Goal: Information Seeking & Learning: Understand process/instructions

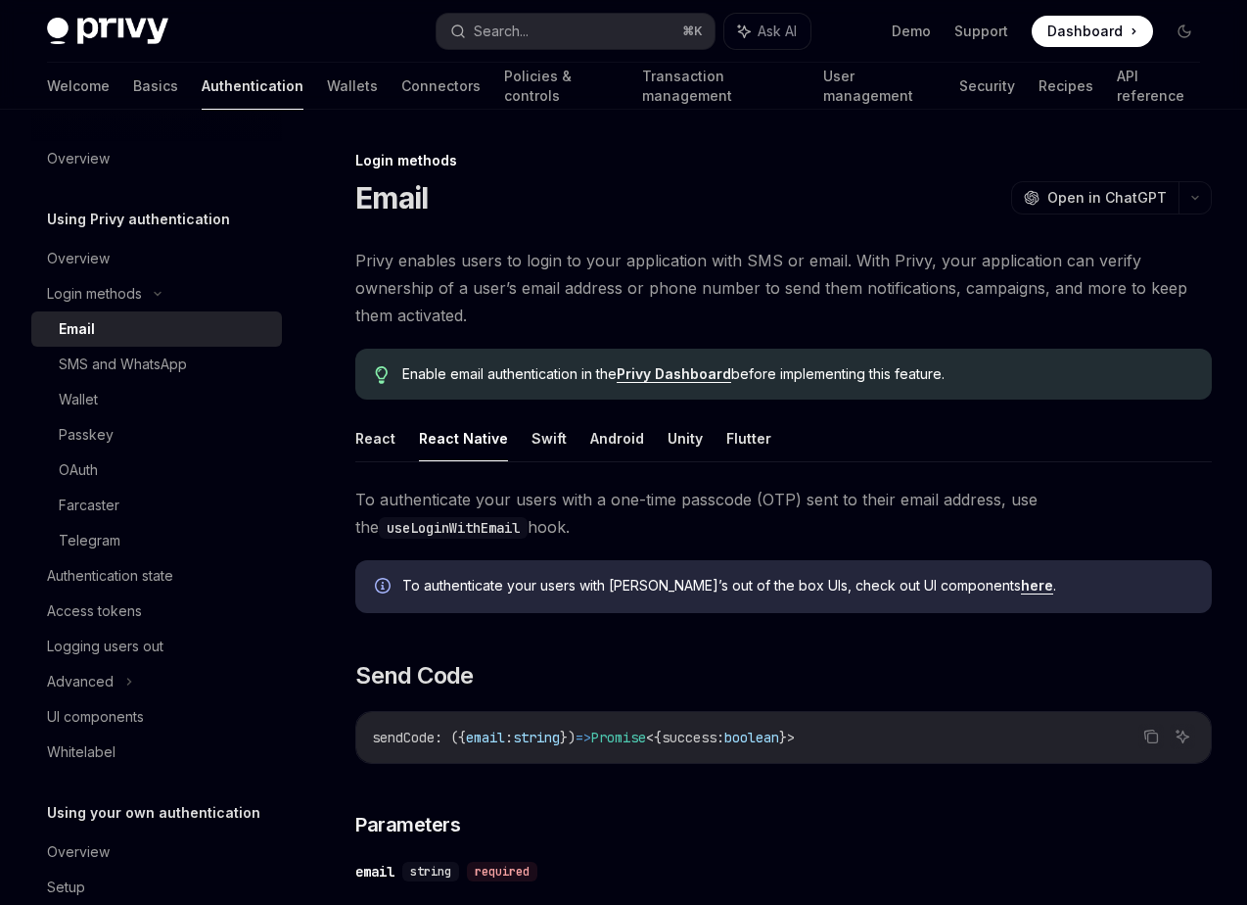
scroll to position [74, 0]
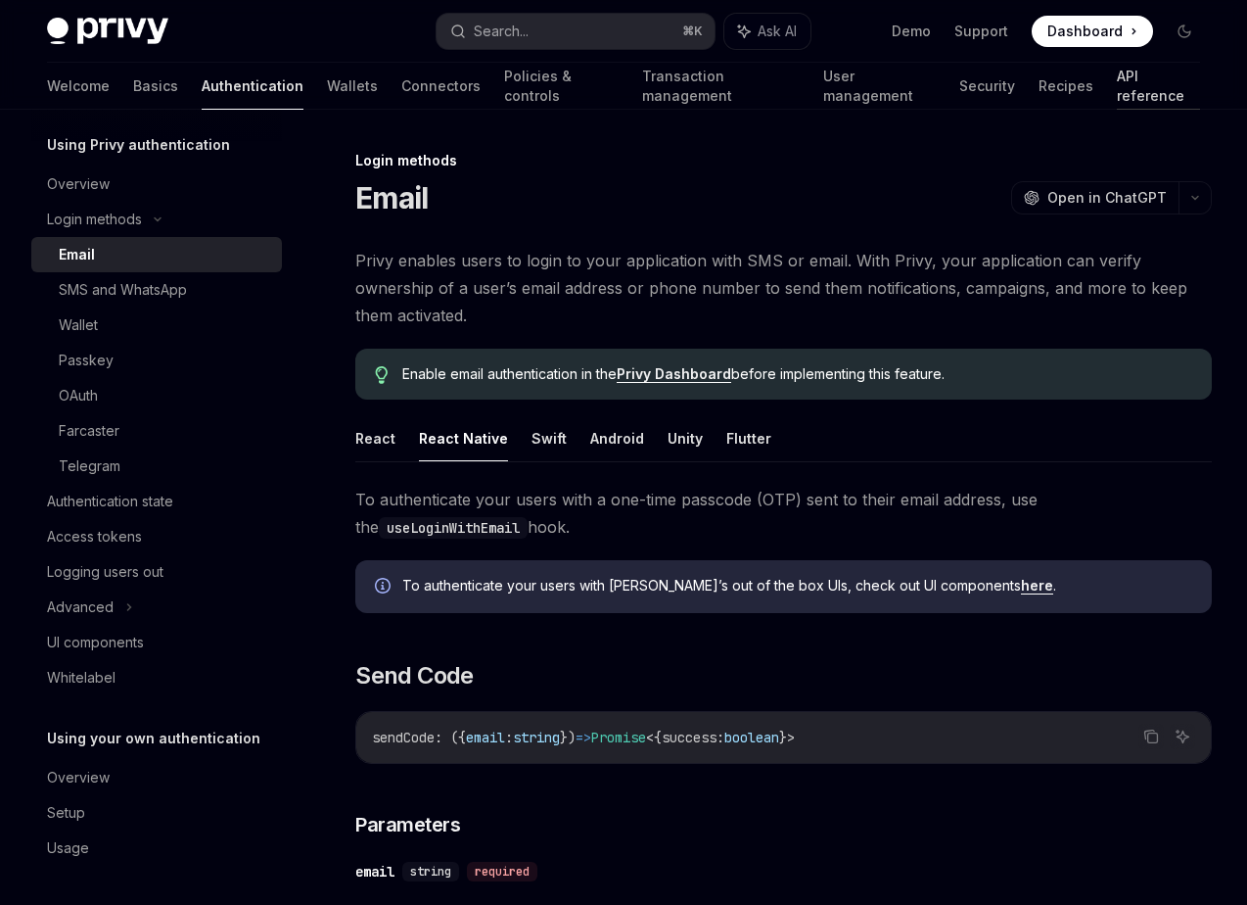
click at [1117, 89] on link "API reference" at bounding box center [1158, 86] width 83 height 47
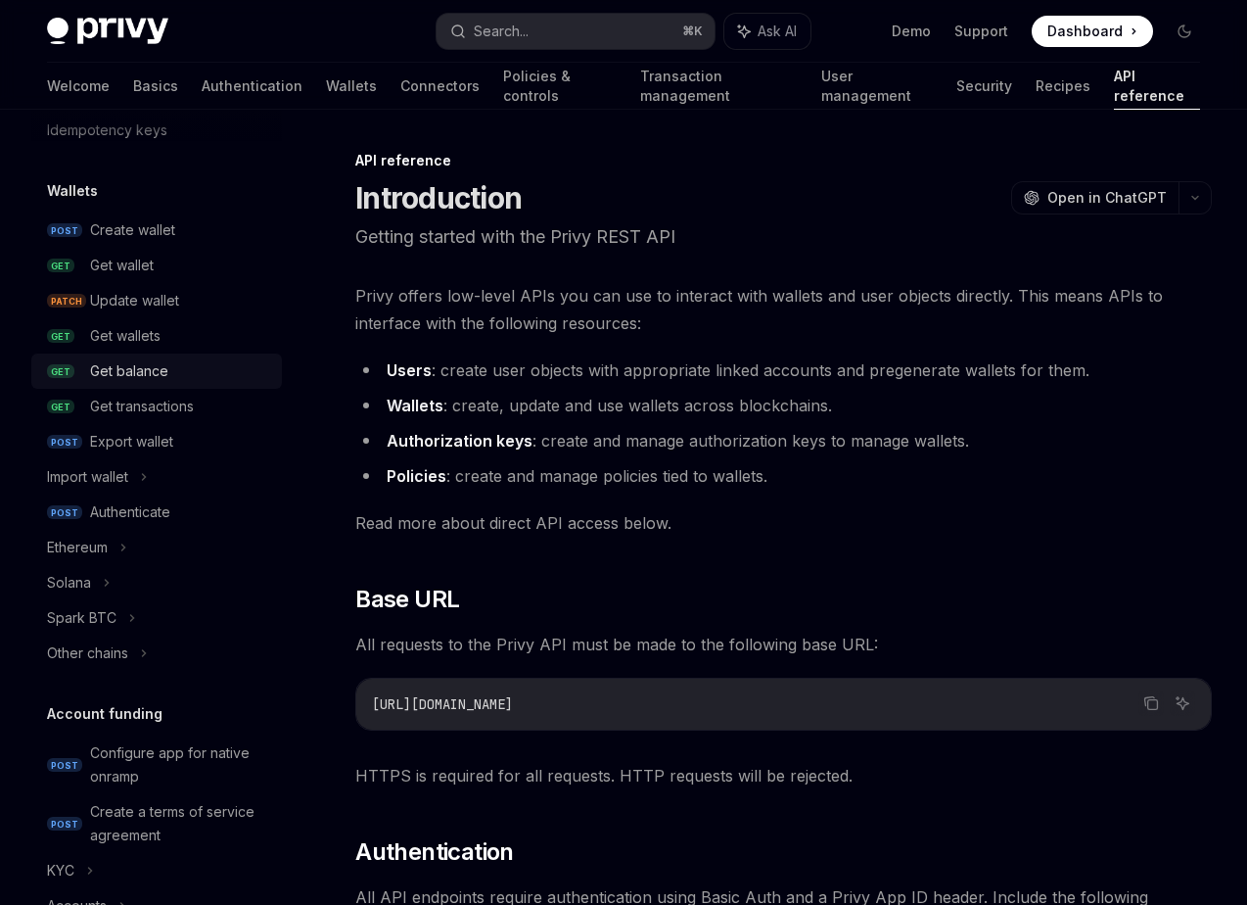
scroll to position [156, 0]
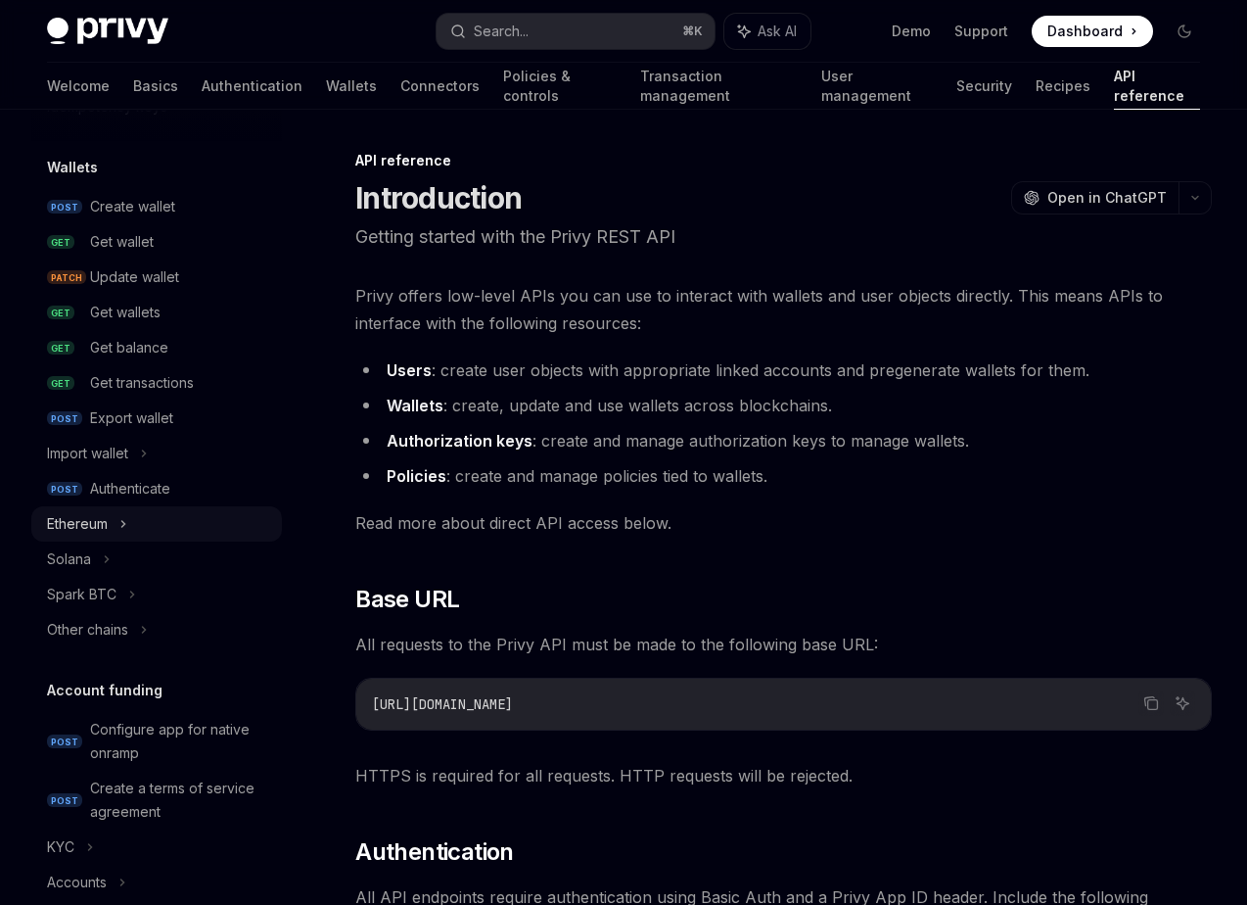
click at [163, 513] on div "Ethereum" at bounding box center [156, 523] width 251 height 35
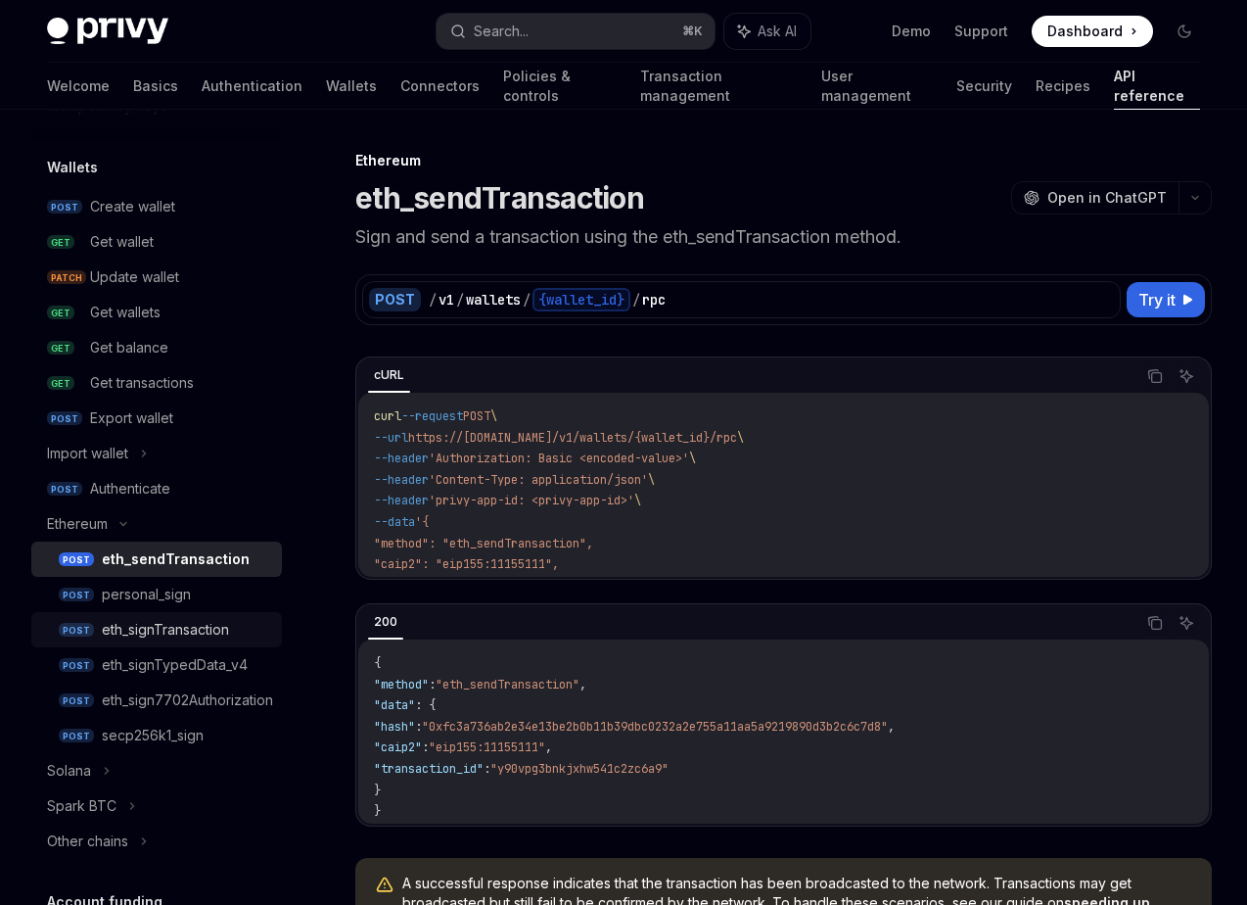
click at [194, 633] on div "eth_signTransaction" at bounding box center [165, 630] width 127 height 24
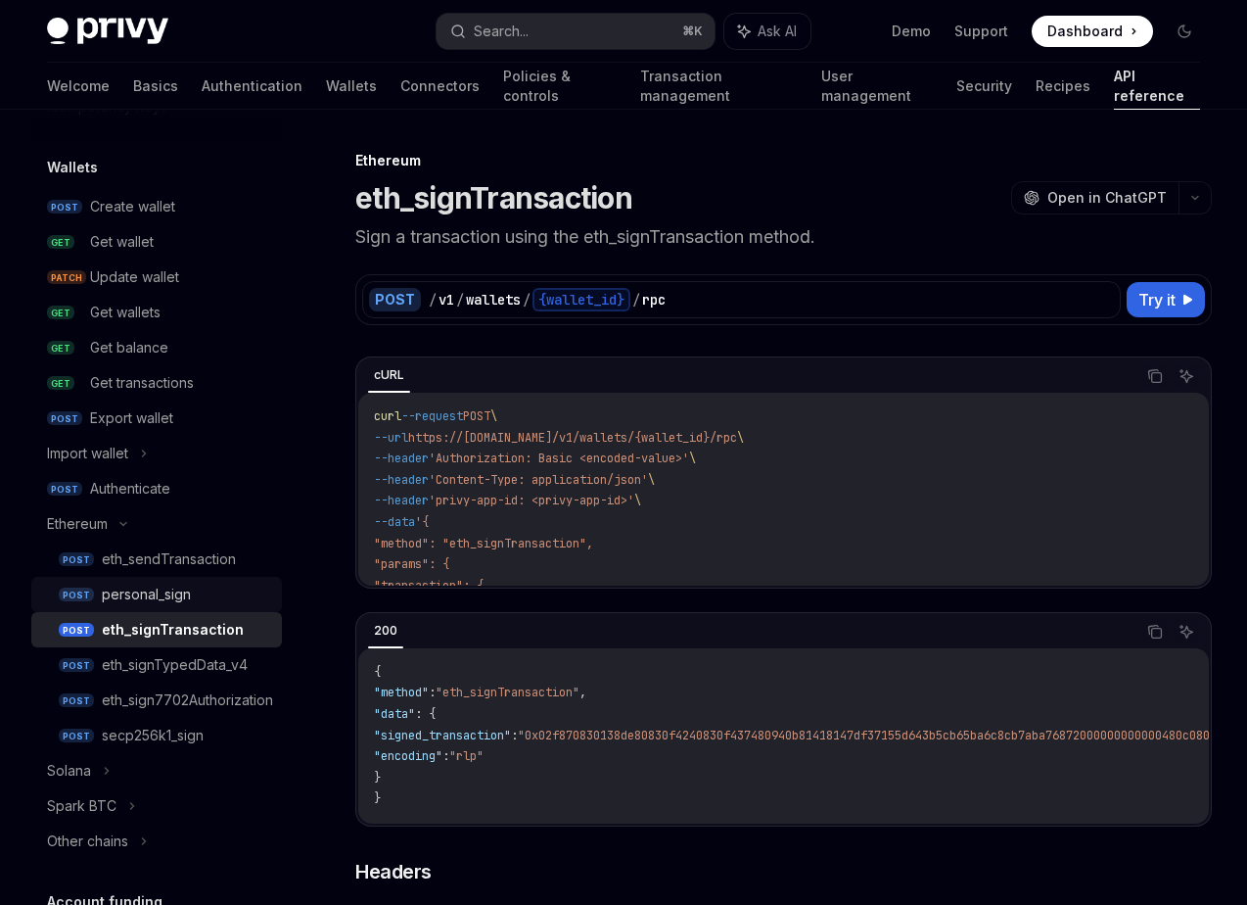
click at [212, 594] on div "personal_sign" at bounding box center [186, 595] width 168 height 24
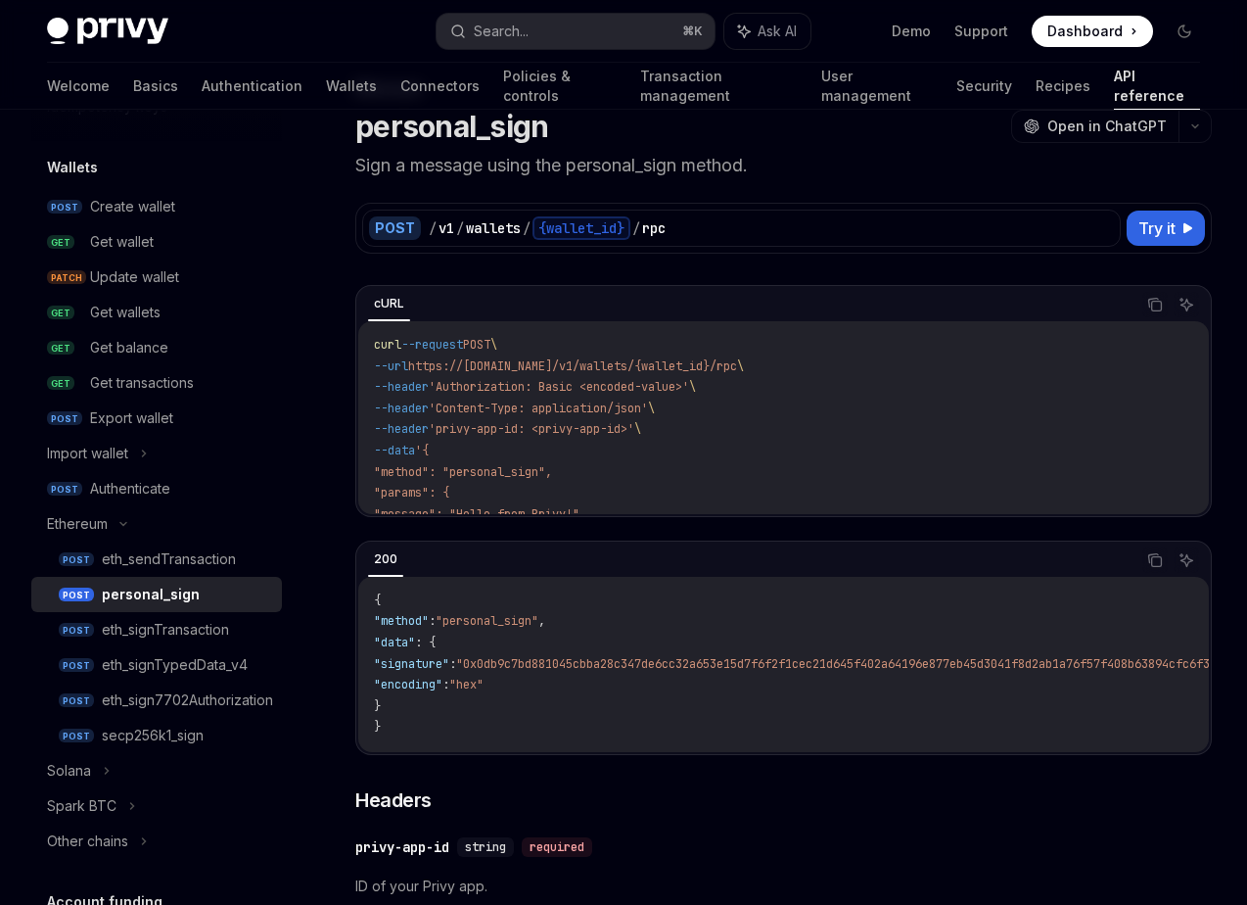
scroll to position [87, 0]
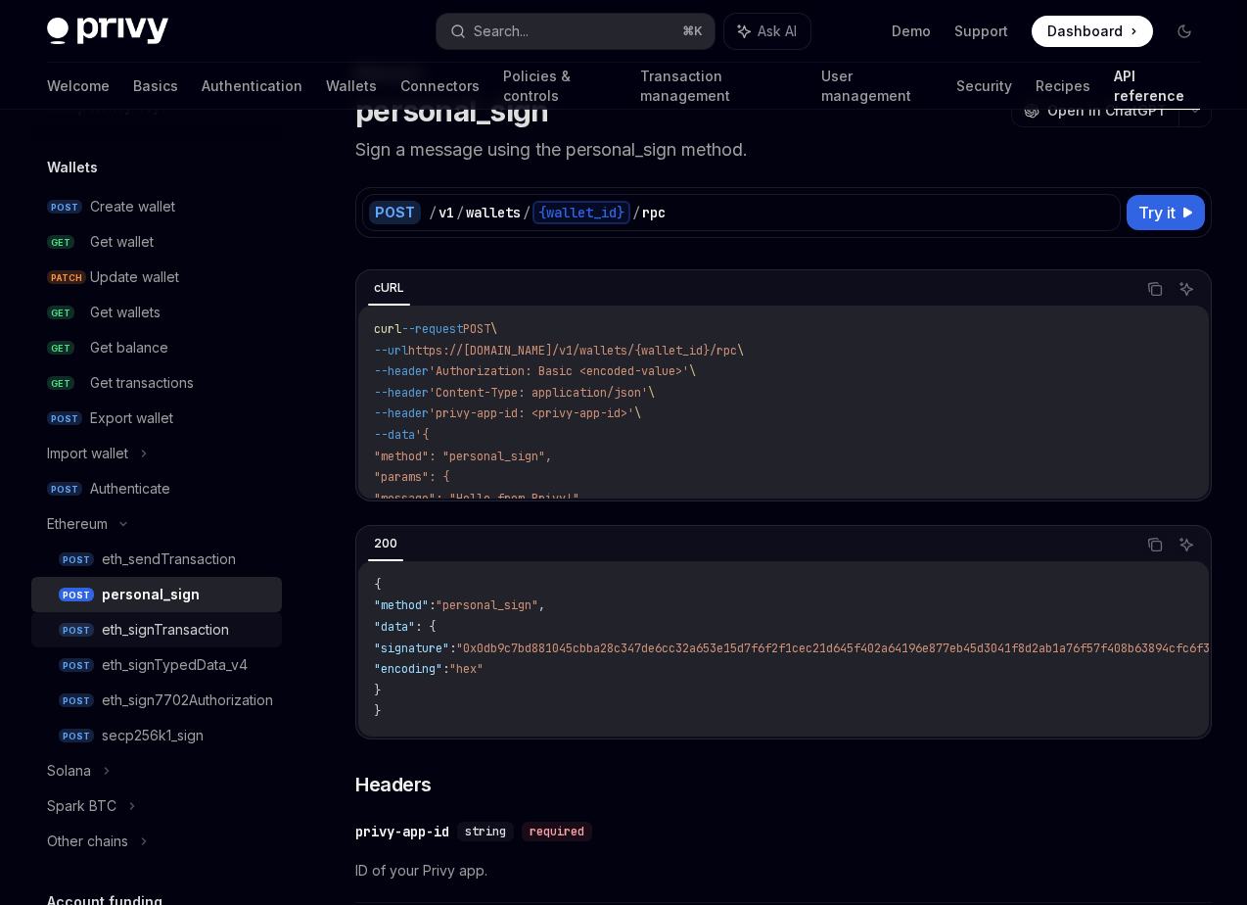
click at [241, 620] on div "eth_signTransaction" at bounding box center [186, 630] width 168 height 24
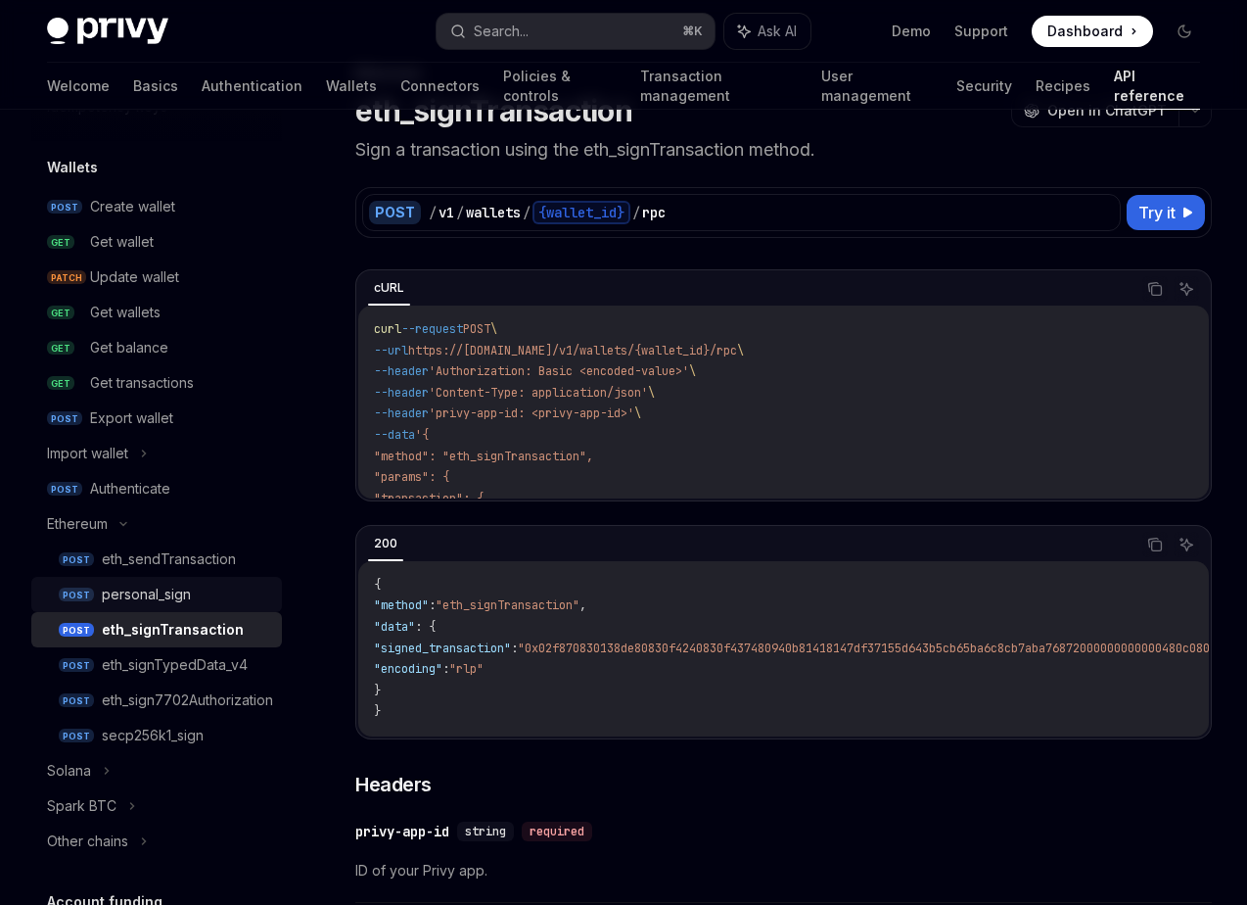
click at [238, 605] on div "personal_sign" at bounding box center [186, 595] width 168 height 24
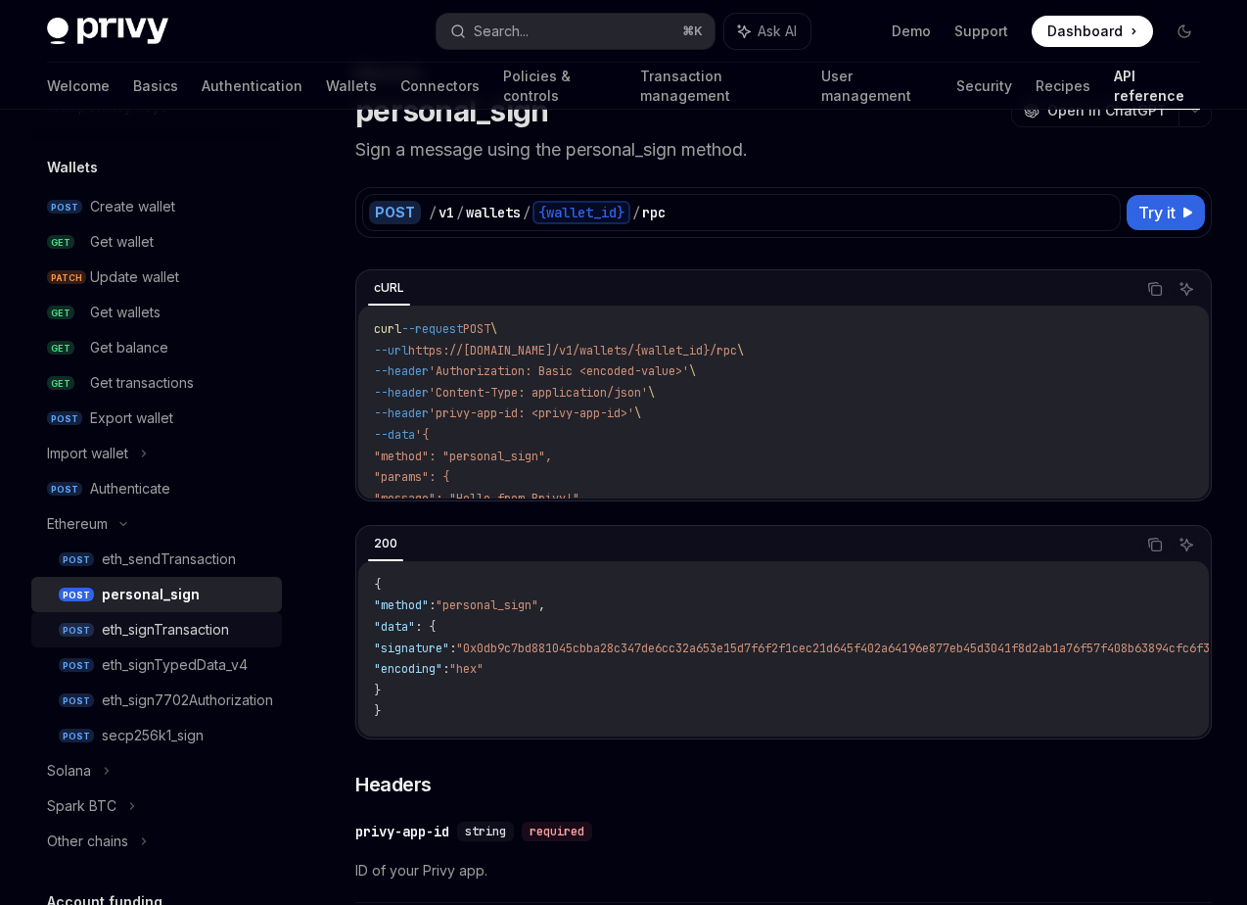
click at [231, 618] on div "eth_signTransaction" at bounding box center [186, 630] width 168 height 24
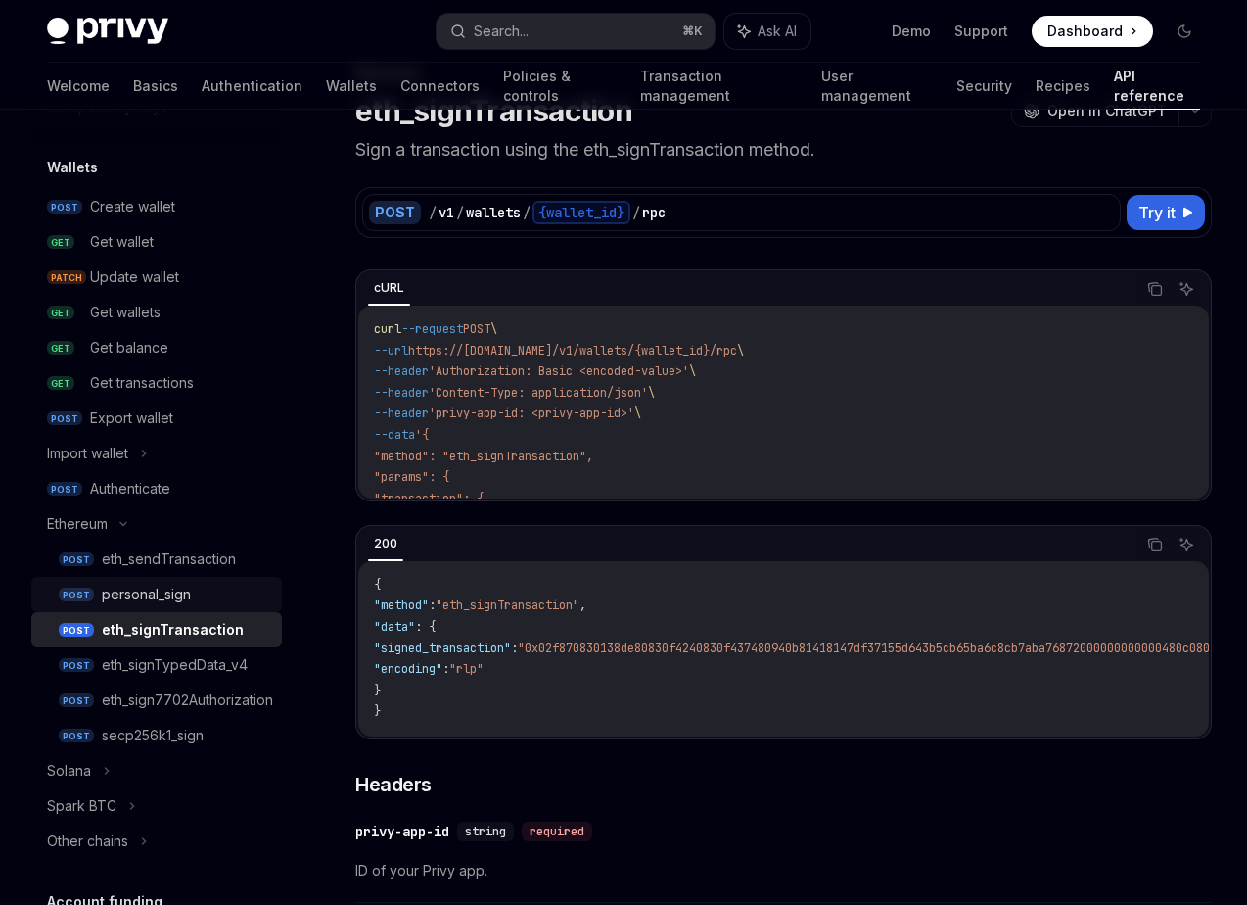
click at [199, 595] on div "personal_sign" at bounding box center [186, 595] width 168 height 24
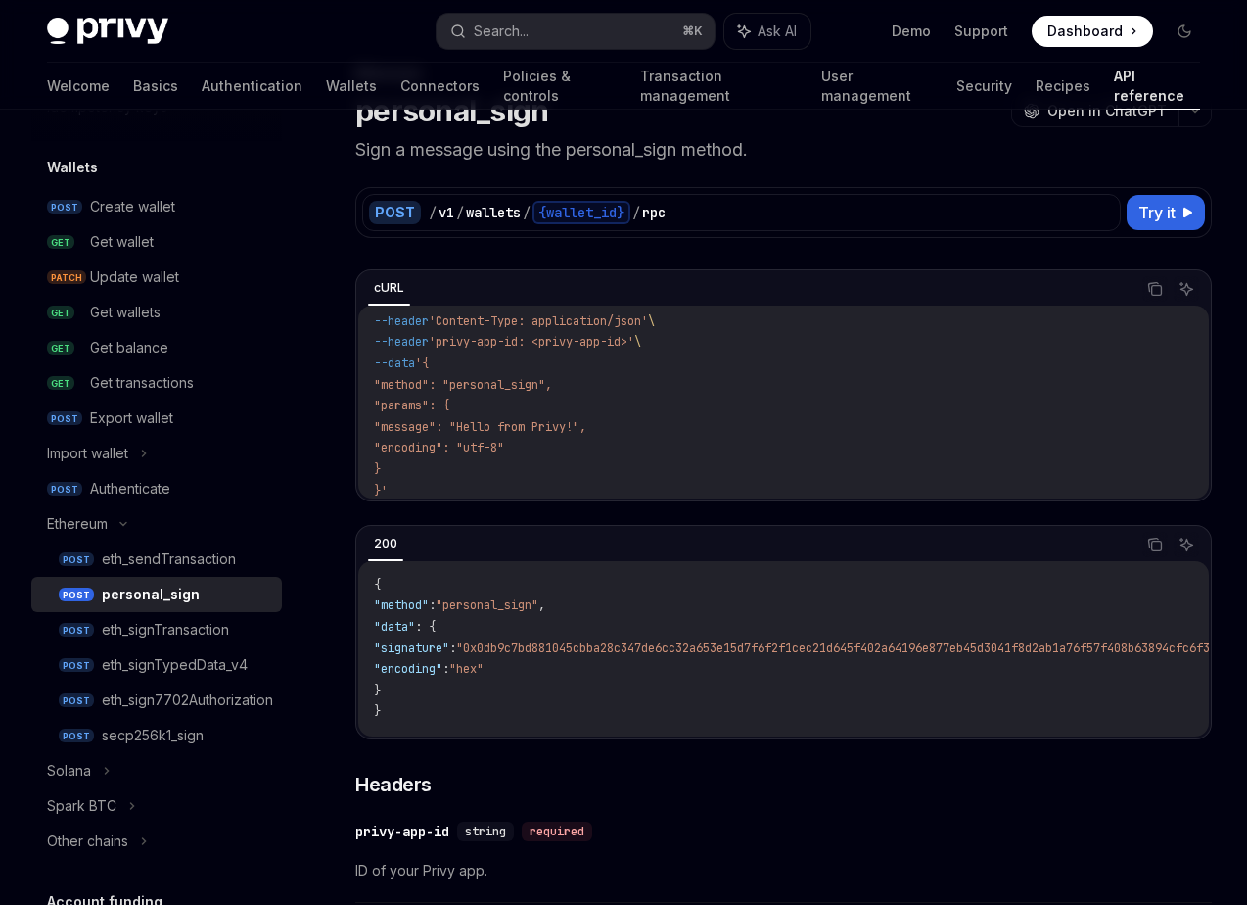
scroll to position [82, 0]
click at [240, 630] on div "eth_signTransaction" at bounding box center [186, 630] width 168 height 24
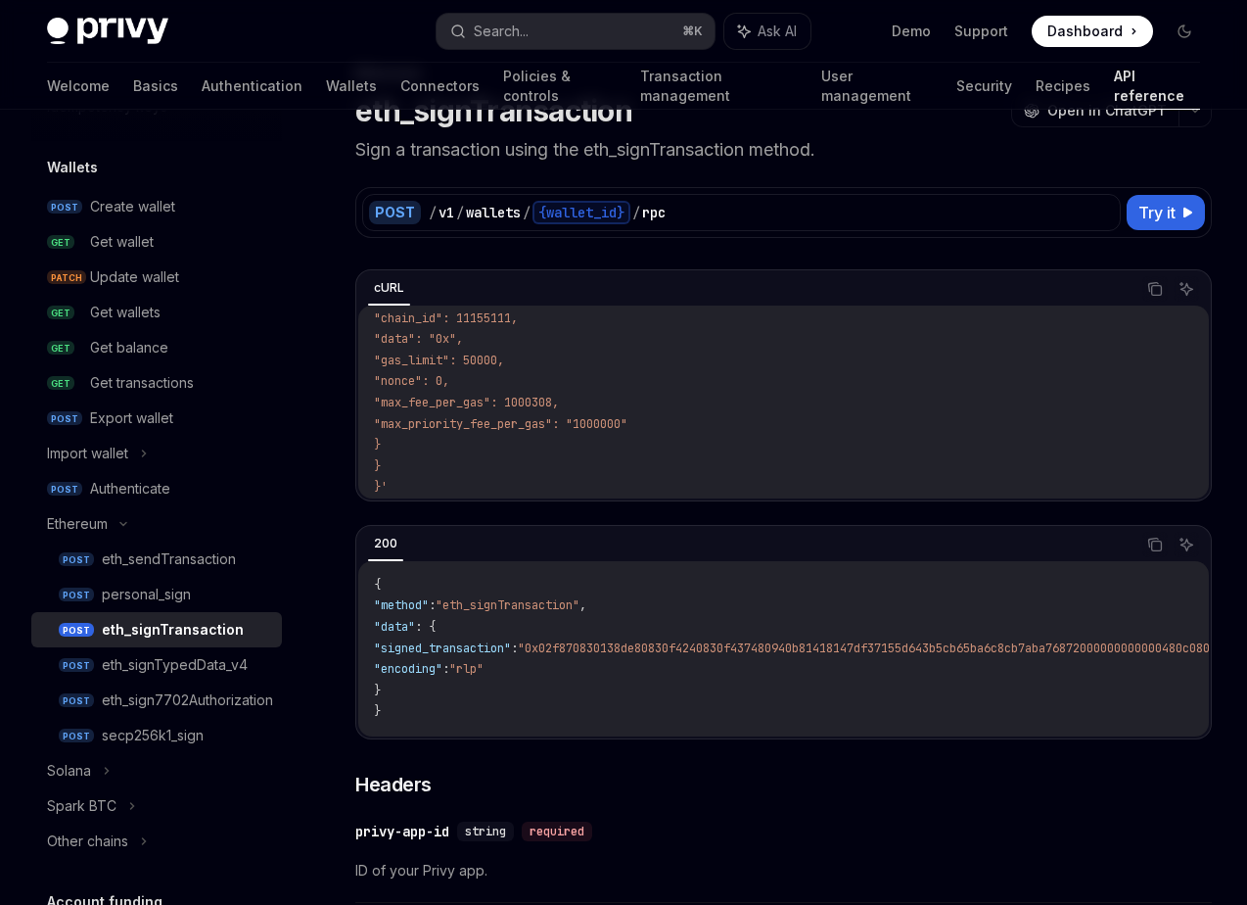
scroll to position [252, 0]
click at [195, 589] on div "personal_sign" at bounding box center [186, 595] width 168 height 24
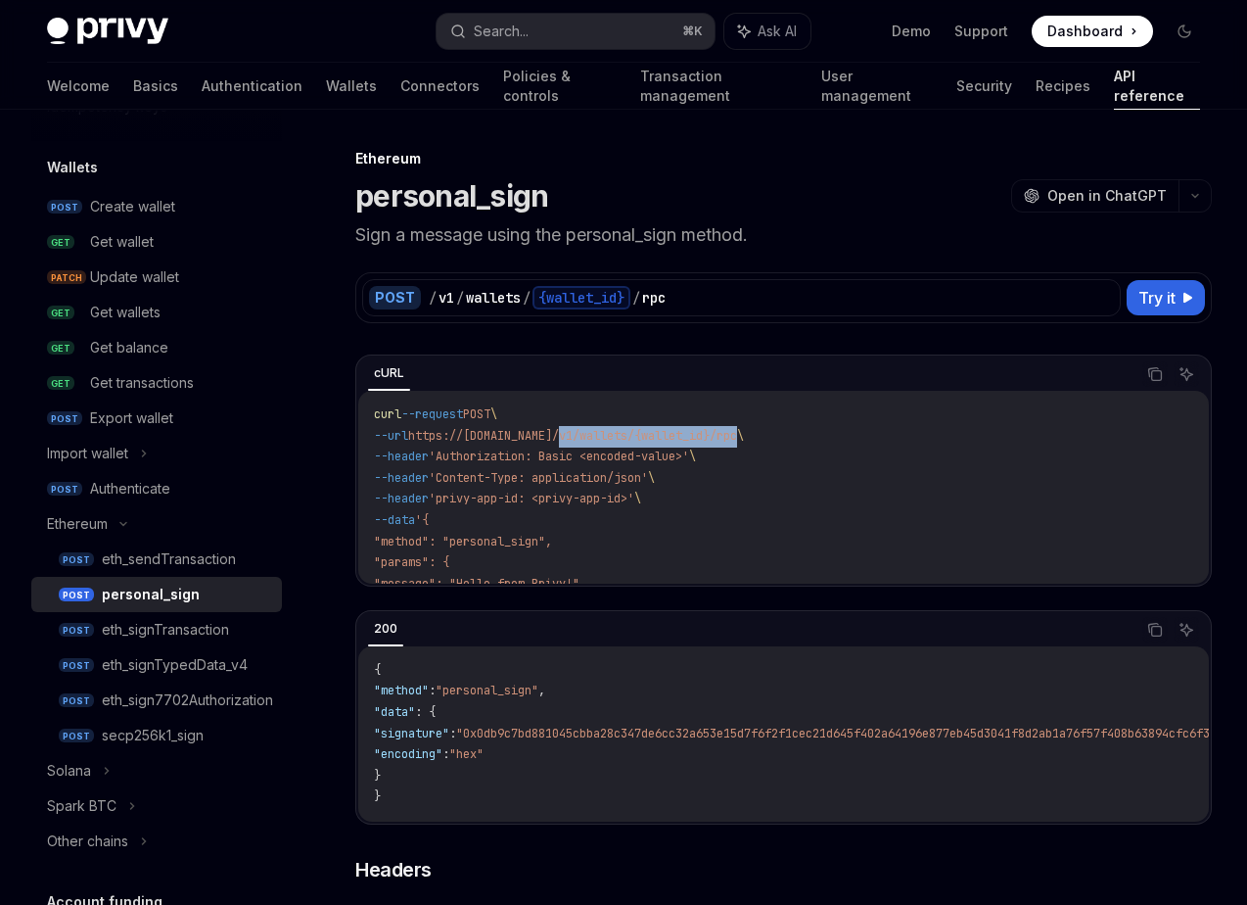
drag, startPoint x: 761, startPoint y: 440, endPoint x: 578, endPoint y: 443, distance: 183.1
click at [578, 443] on span "--url https://[DOMAIN_NAME]/v1/wallets/{wallet_id}/rpc \" at bounding box center [559, 436] width 370 height 16
copy span "v1/wallets/{wallet_id}/rpc"
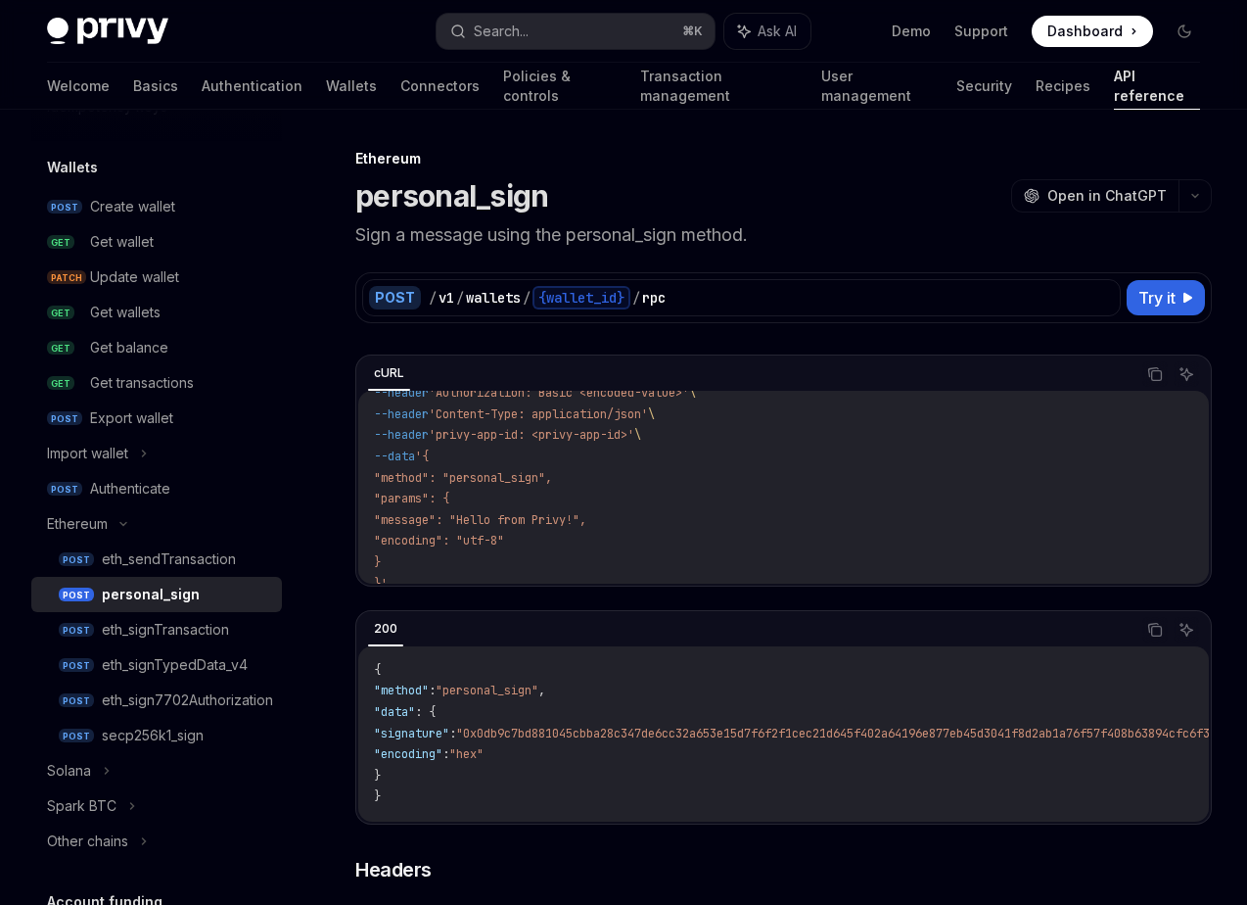
scroll to position [82, 0]
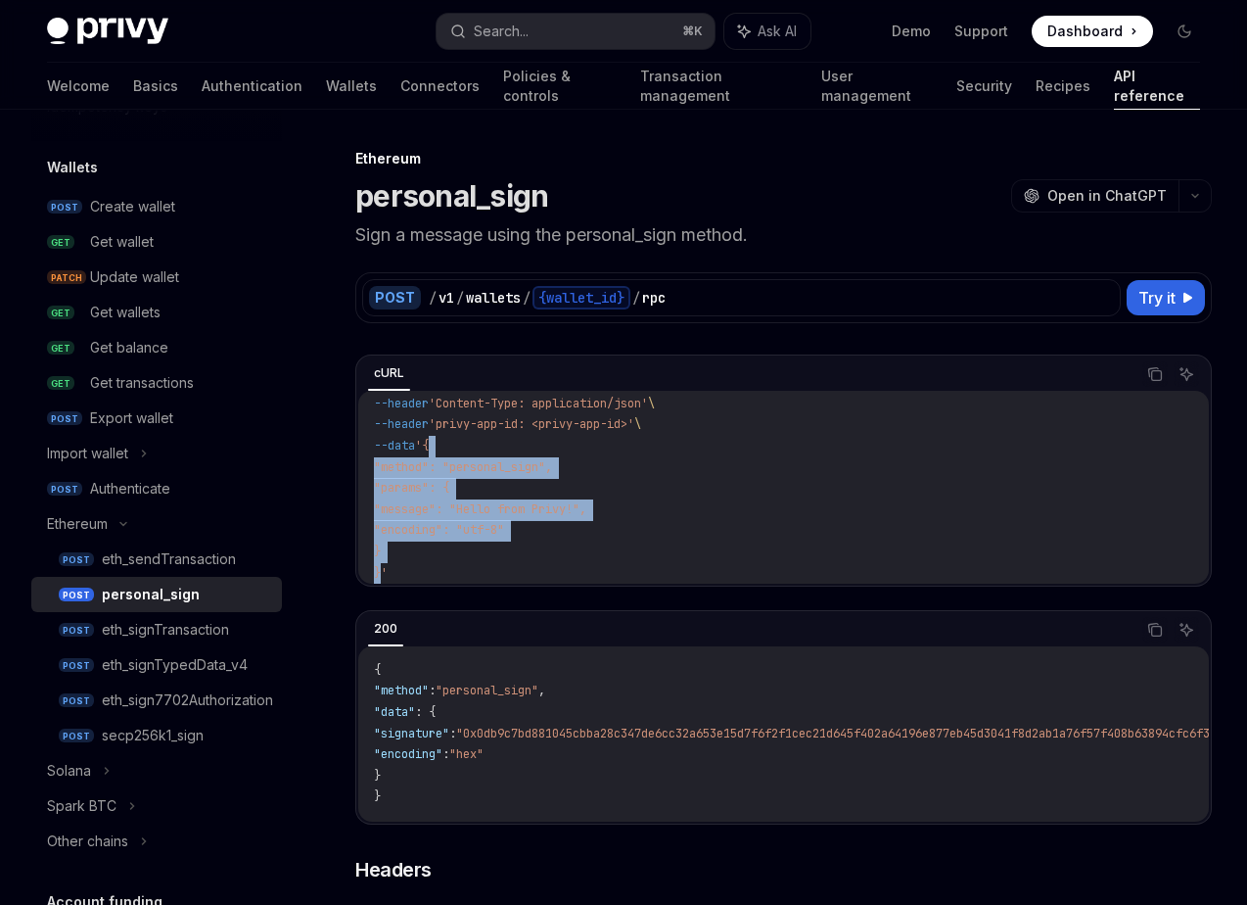
drag, startPoint x: 447, startPoint y: 435, endPoint x: 382, endPoint y: 564, distance: 144.5
click at [382, 564] on code "curl --request POST \ --url https://[DOMAIN_NAME]/v1/wallets/{wallet_id}/rpc \ …" at bounding box center [784, 457] width 820 height 254
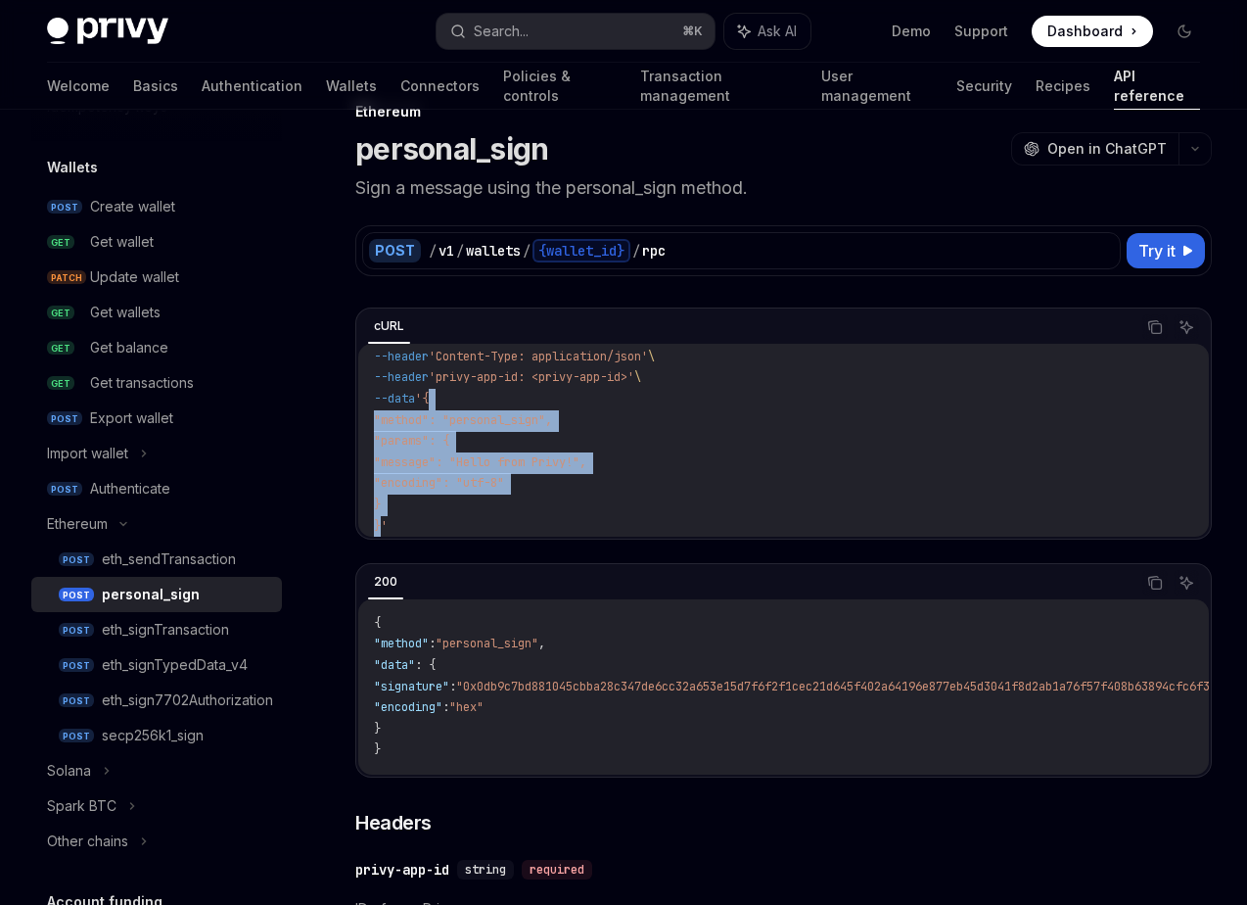
scroll to position [65, 0]
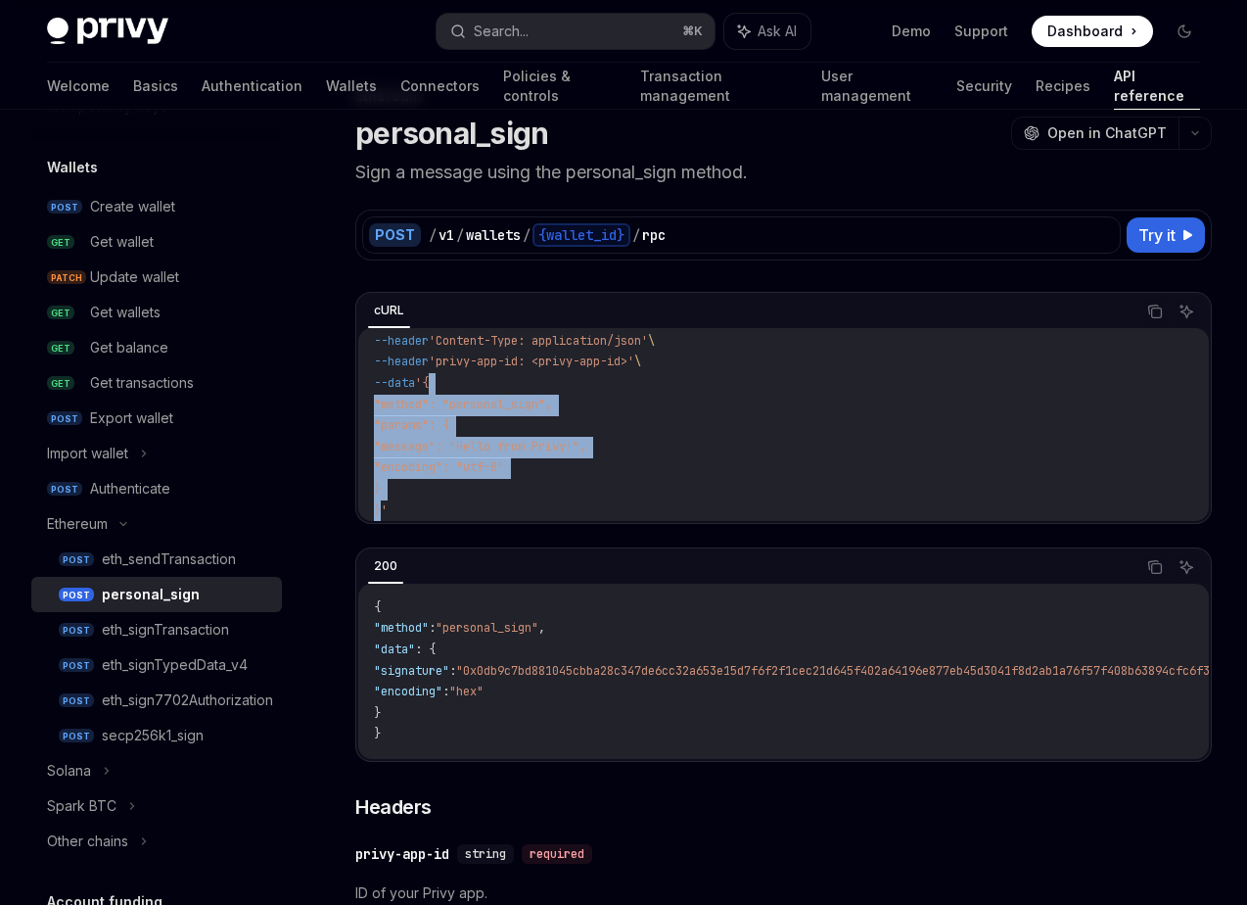
copy code "{ "method": "personal_sign", "params": { "message": "Hello from Privy!", "encod…"
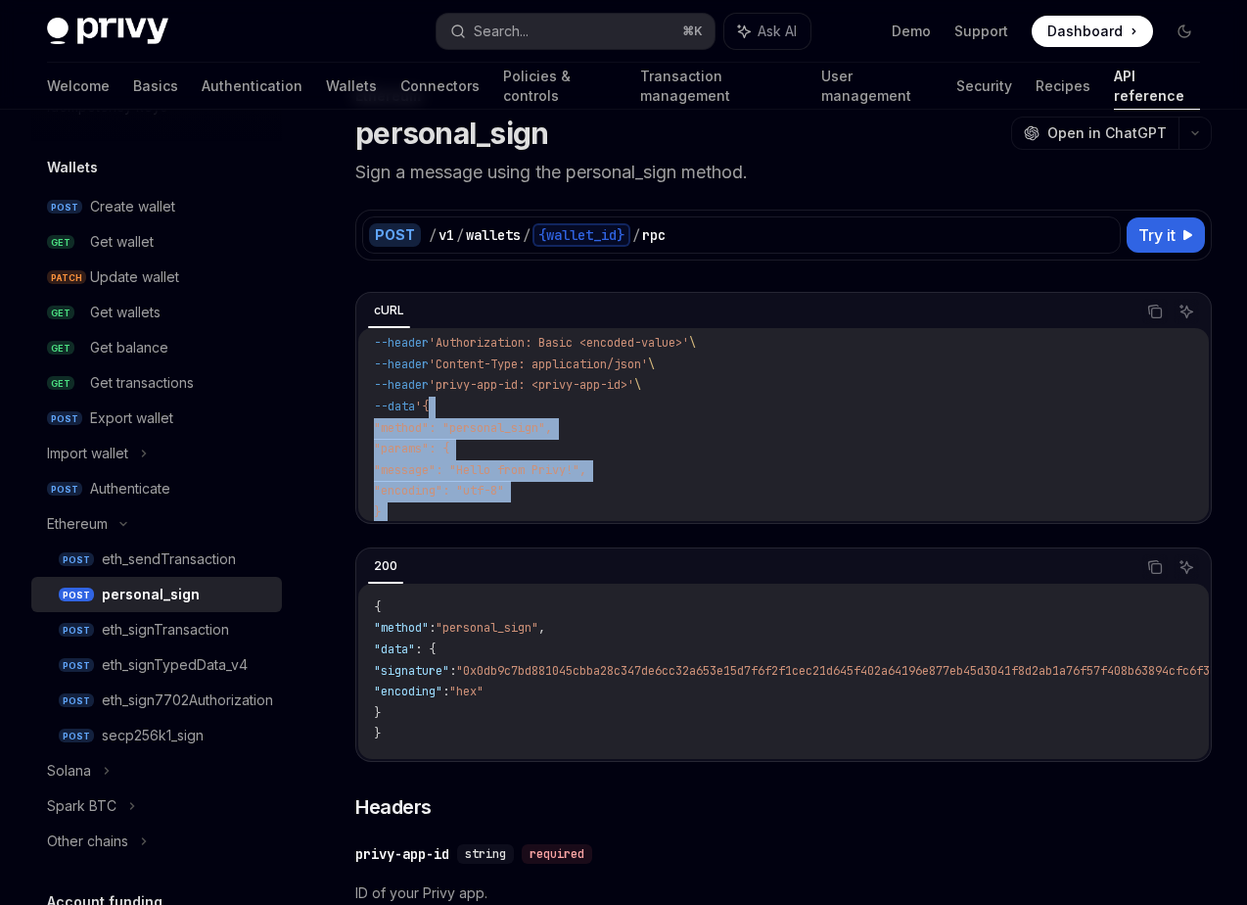
scroll to position [82, 0]
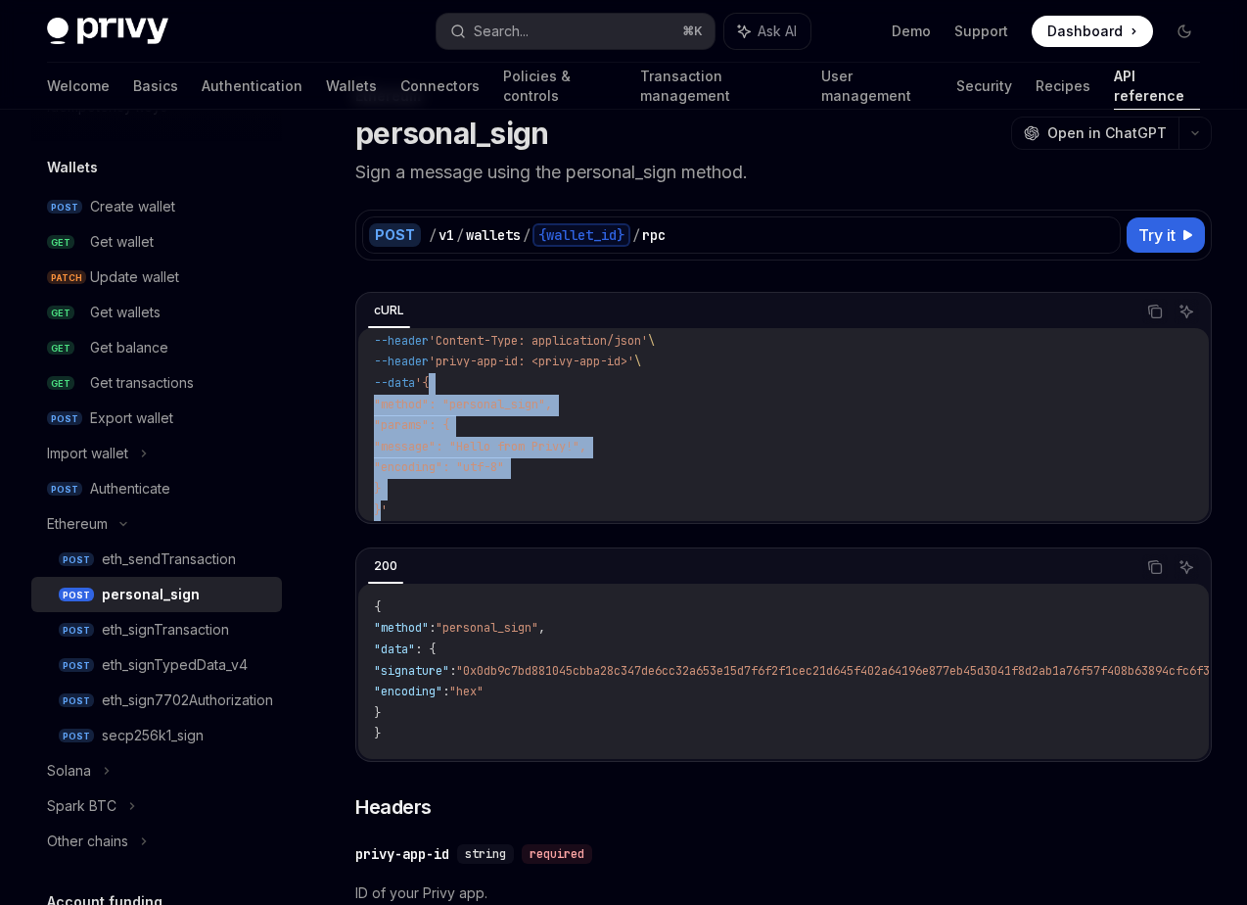
copy code "{ "method": "personal_sign", "params": { "message": "Hello from Privy!", "encod…"
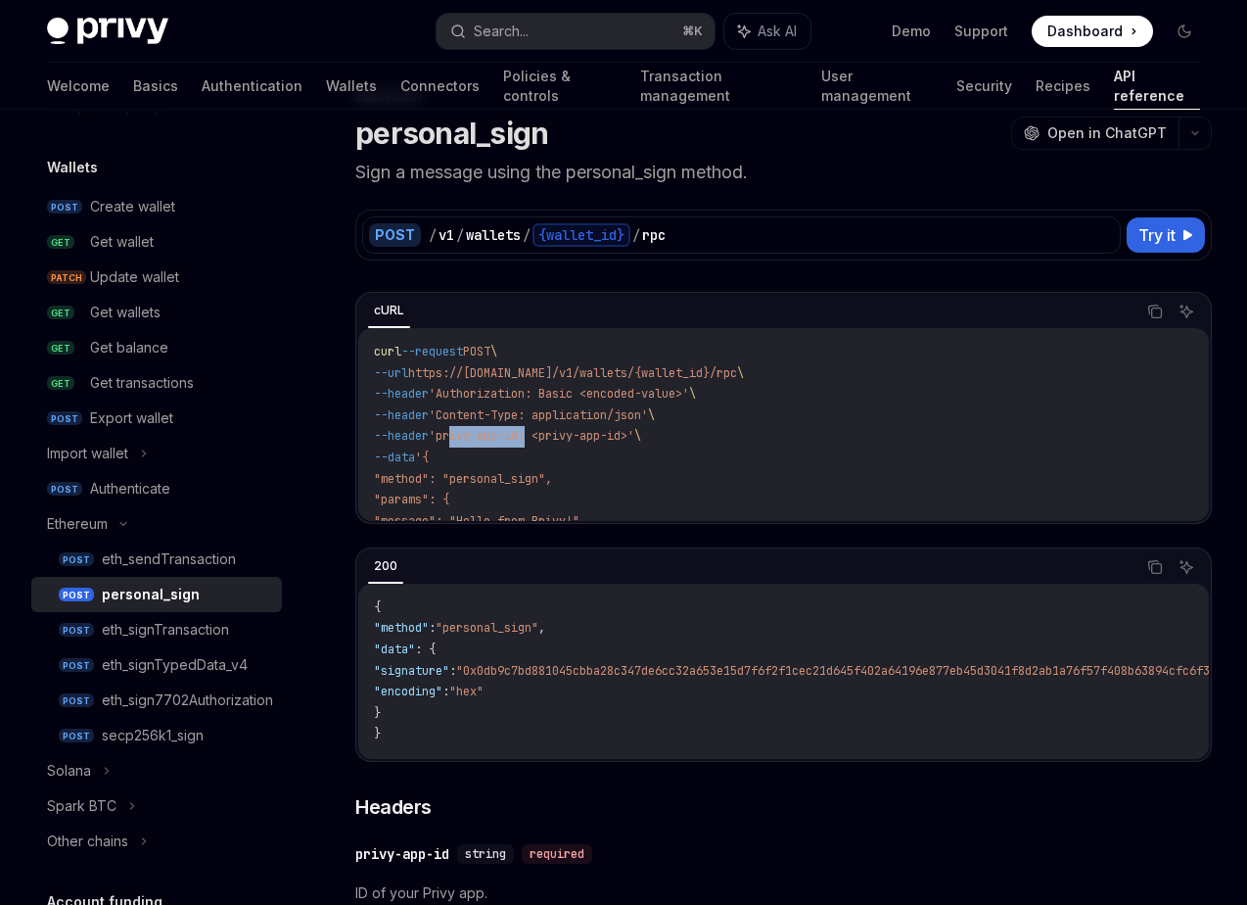
drag, startPoint x: 464, startPoint y: 438, endPoint x: 541, endPoint y: 441, distance: 76.4
click at [541, 441] on span "'privy-app-id: <privy-app-id>'" at bounding box center [532, 436] width 206 height 16
click at [1158, 230] on span "Try it" at bounding box center [1157, 235] width 37 height 24
type textarea "*"
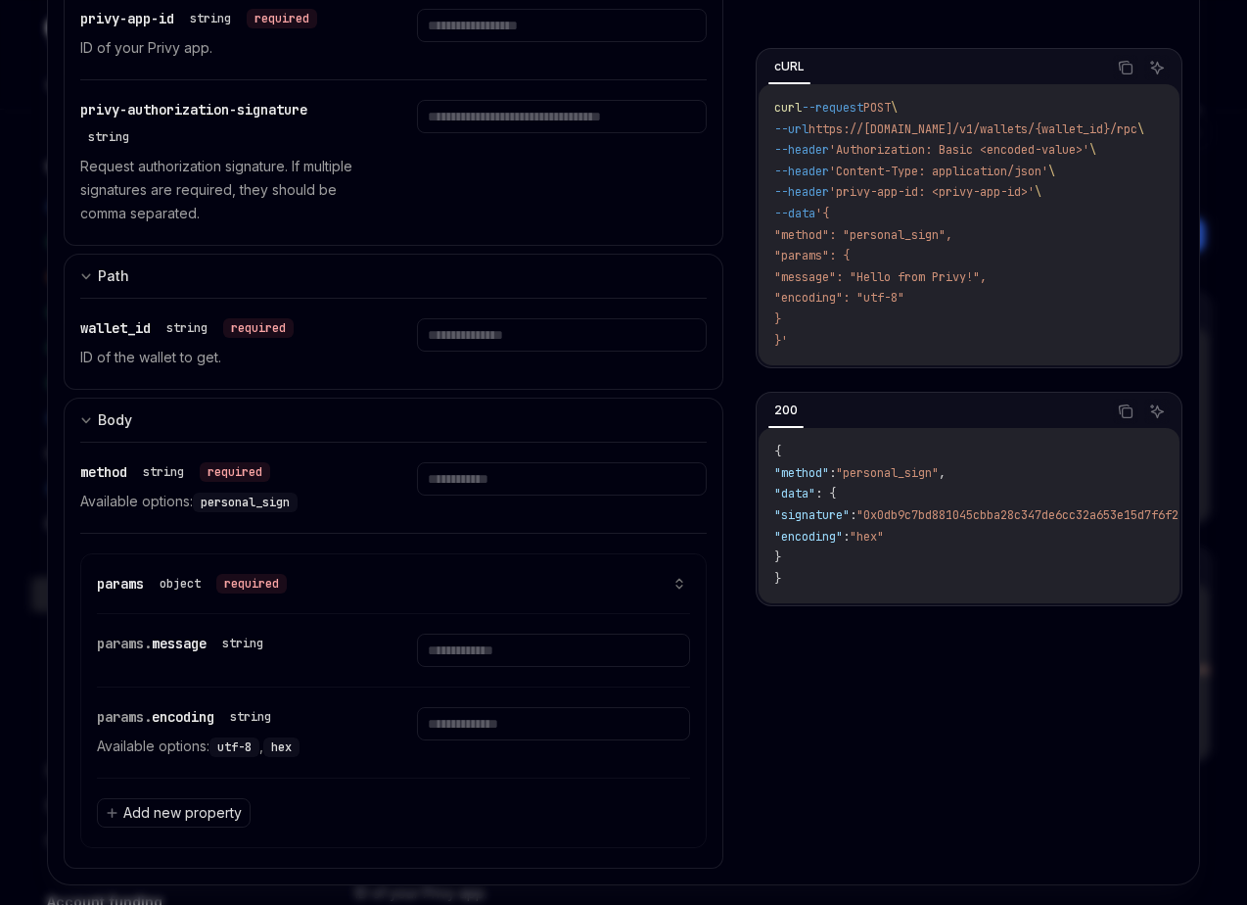
scroll to position [478, 0]
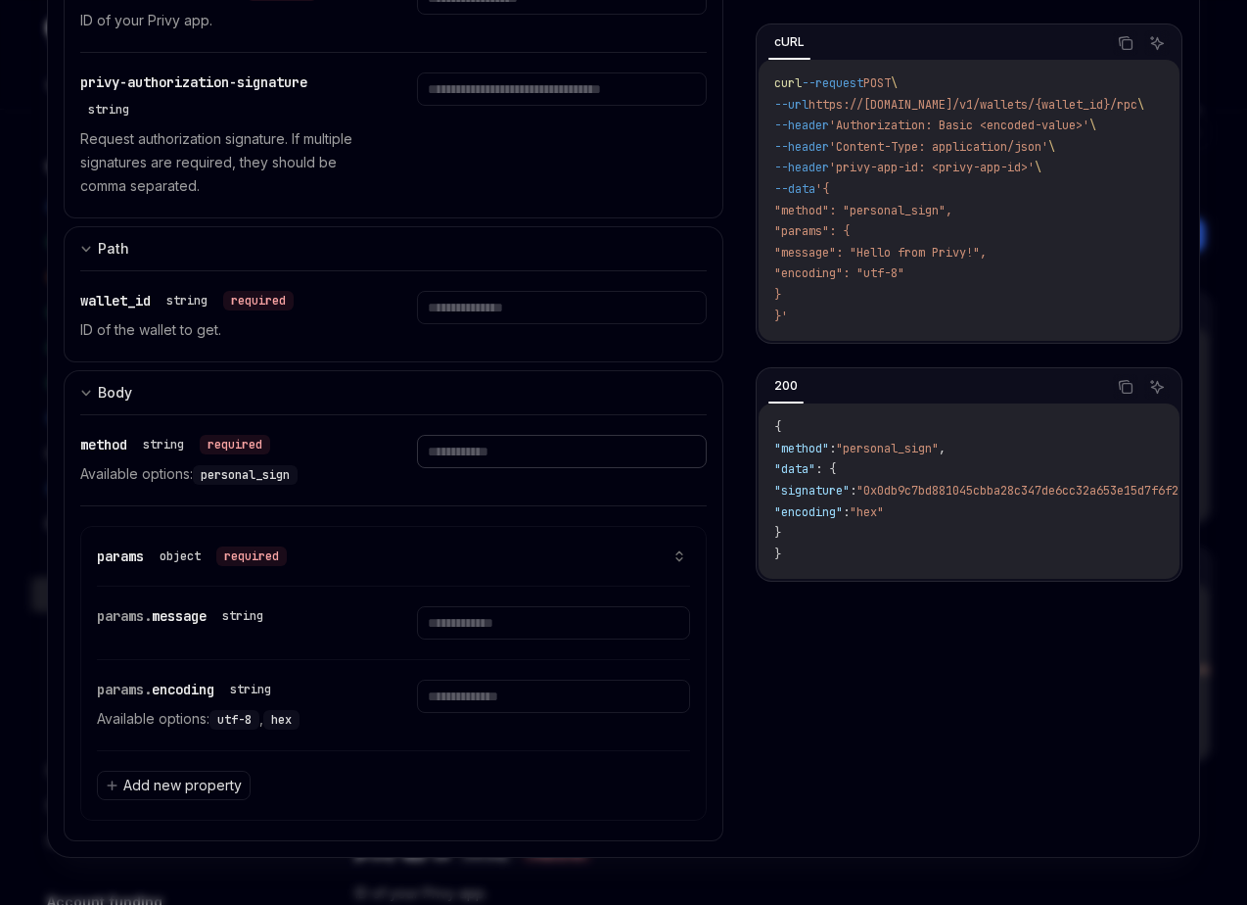
type input "**********"
click at [495, 628] on input "text" at bounding box center [553, 622] width 273 height 33
type input "********"
click at [539, 639] on input "text" at bounding box center [528, 622] width 256 height 33
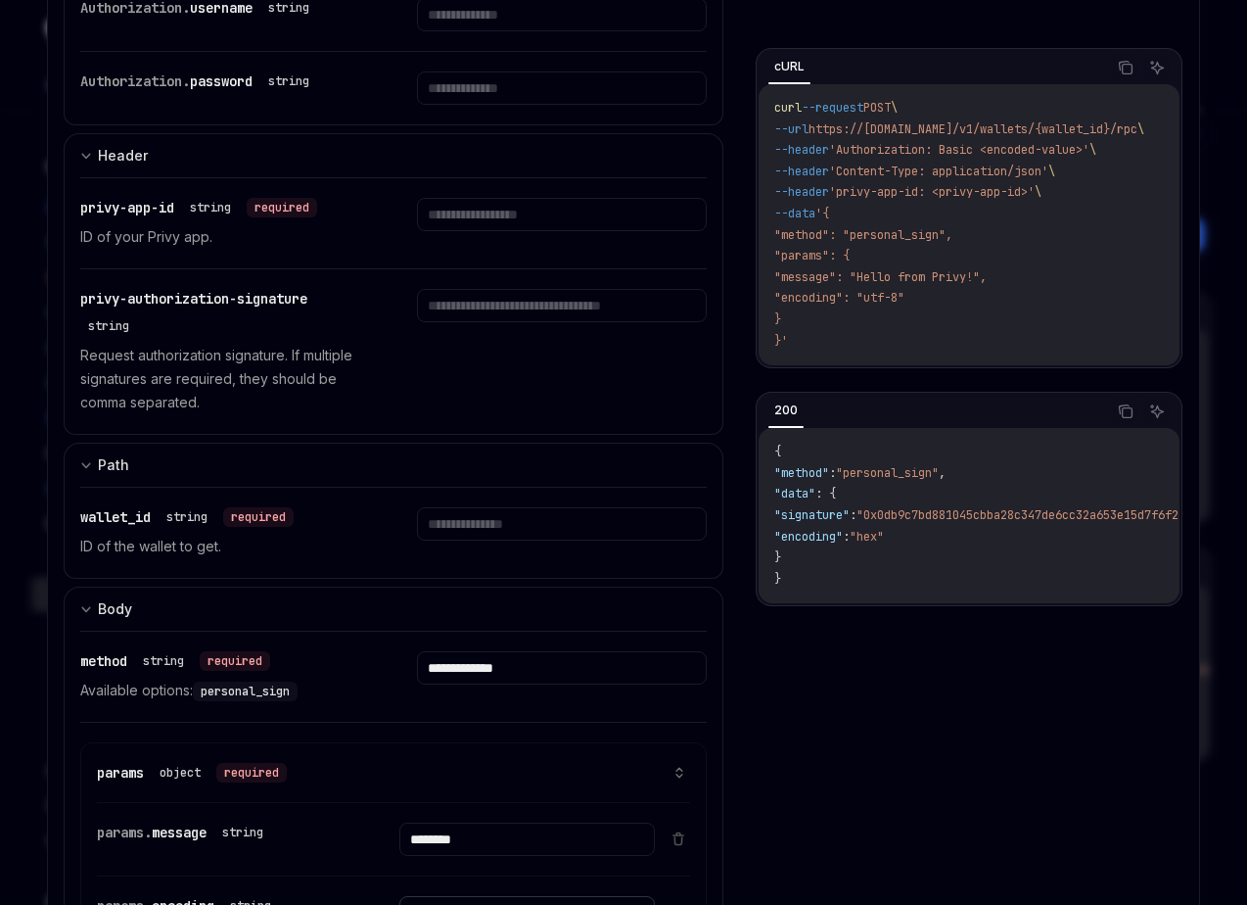
scroll to position [190, 0]
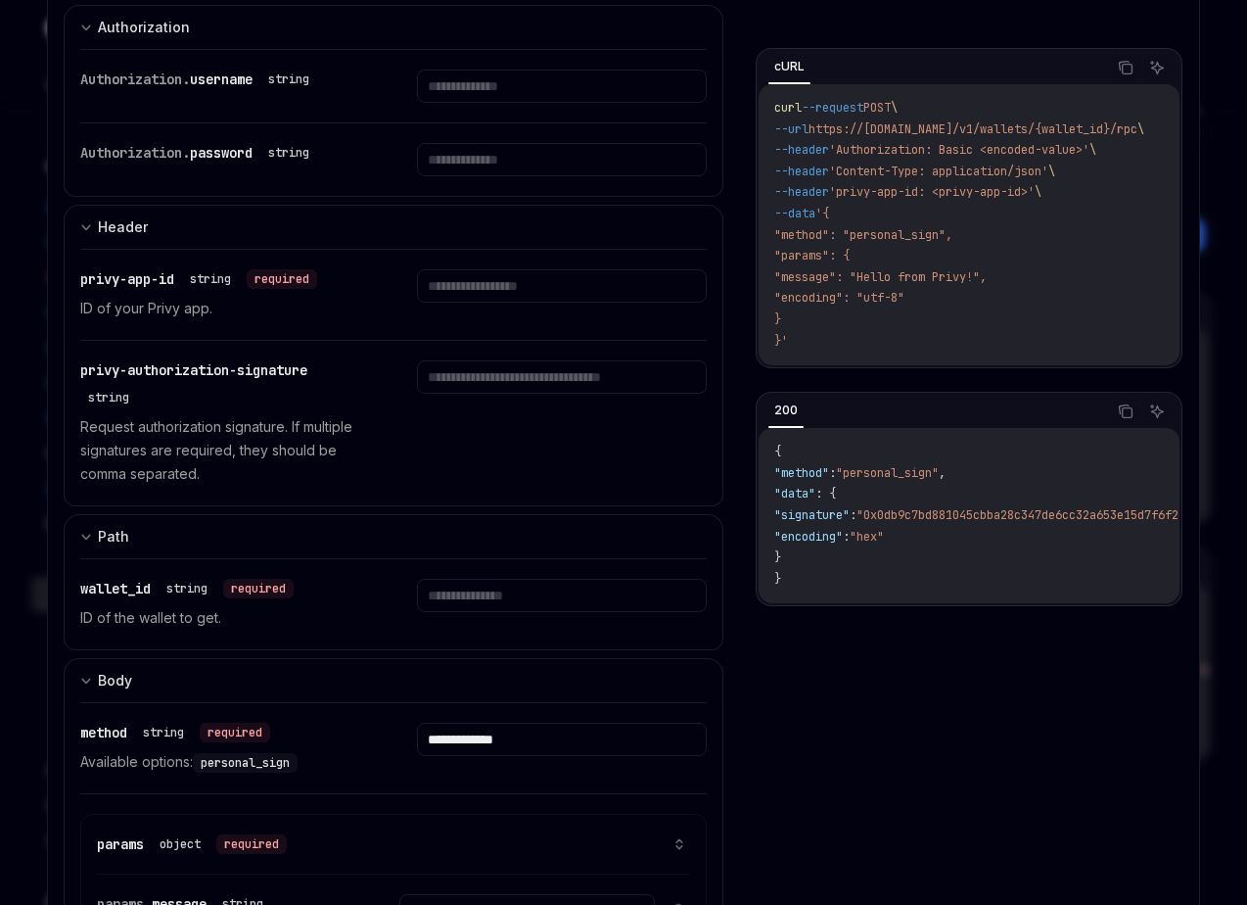
type input "*****"
click at [521, 103] on input "text" at bounding box center [562, 86] width 290 height 33
paste input "**********"
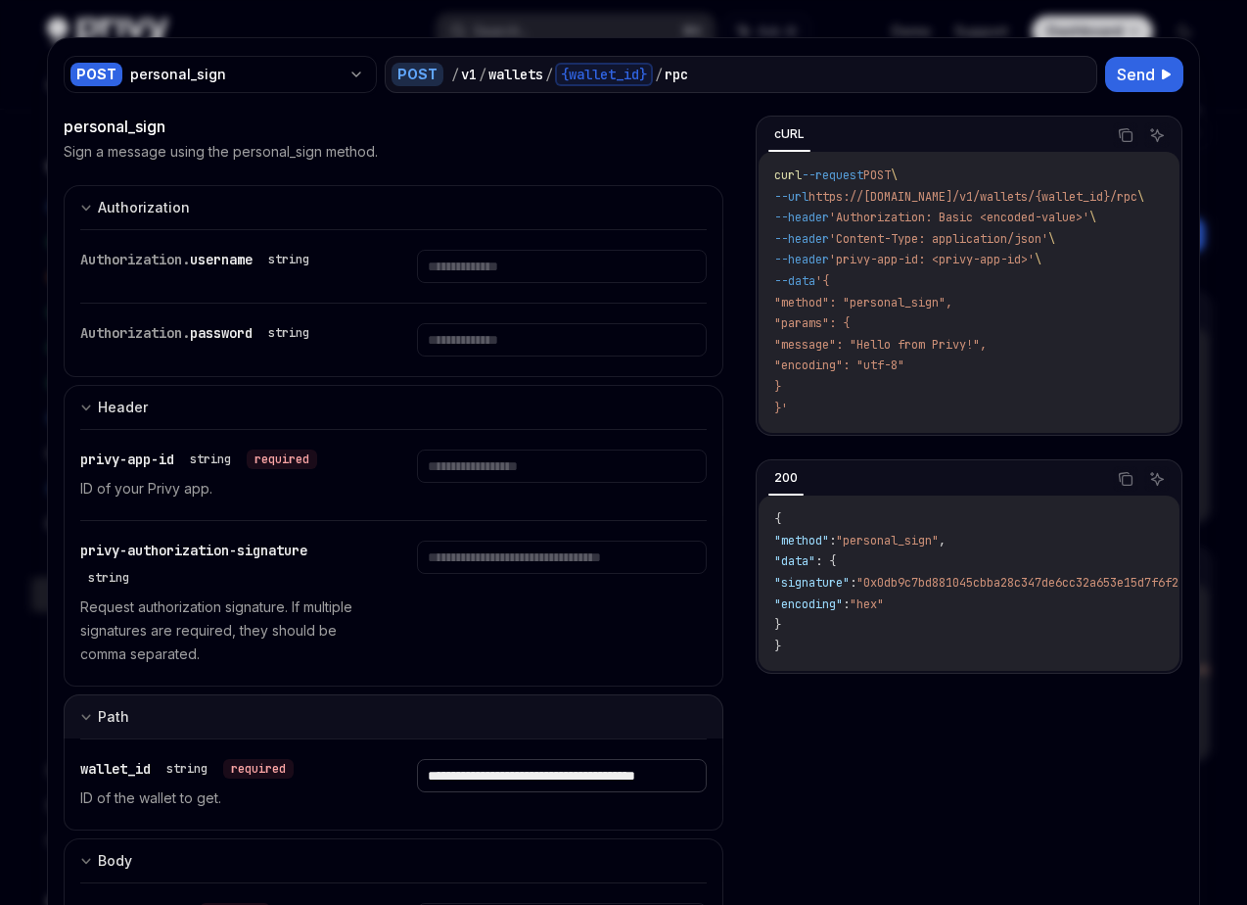
scroll to position [0, 0]
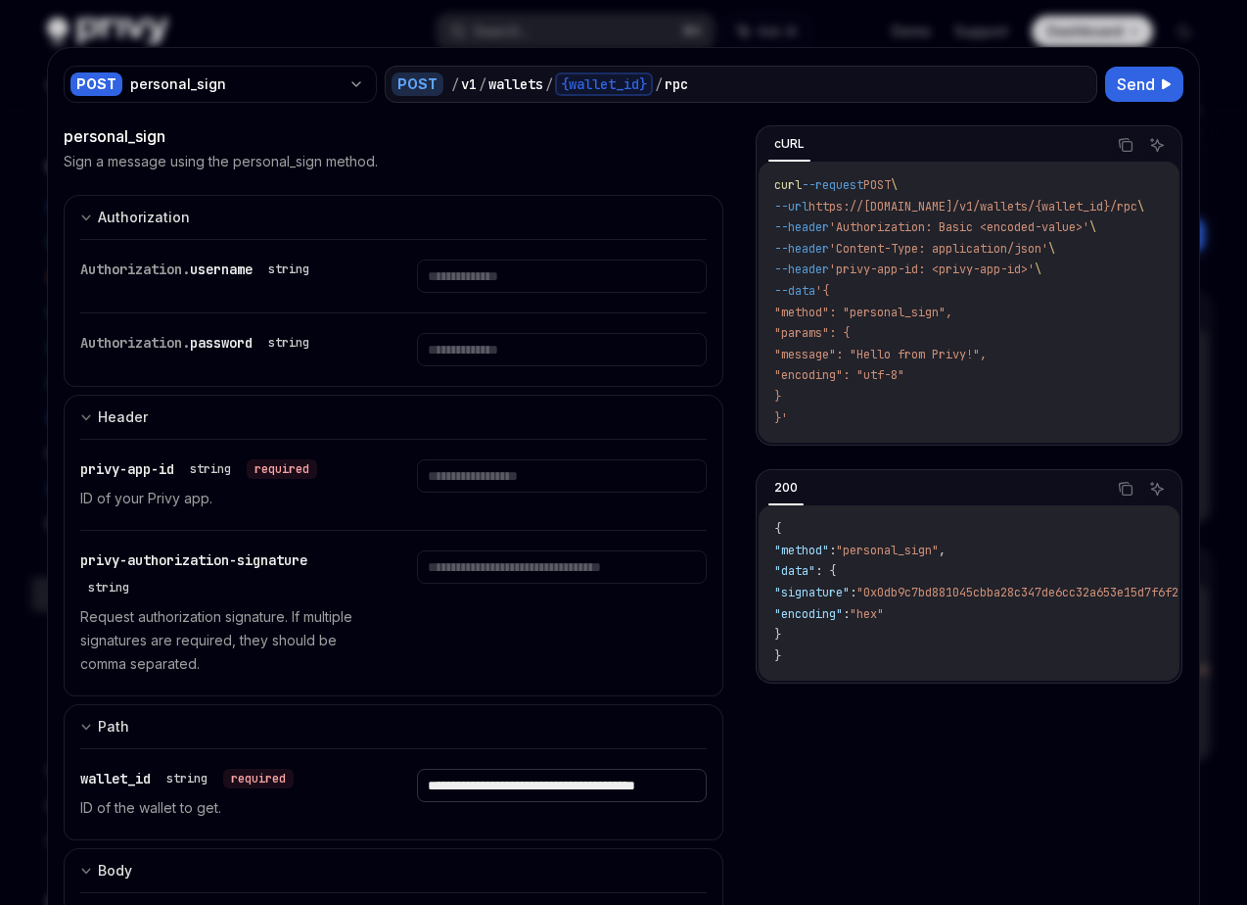
type input "**********"
click at [505, 284] on input "text" at bounding box center [562, 275] width 290 height 33
paste input "**********"
type input "**********"
click at [508, 293] on input "text" at bounding box center [536, 275] width 272 height 33
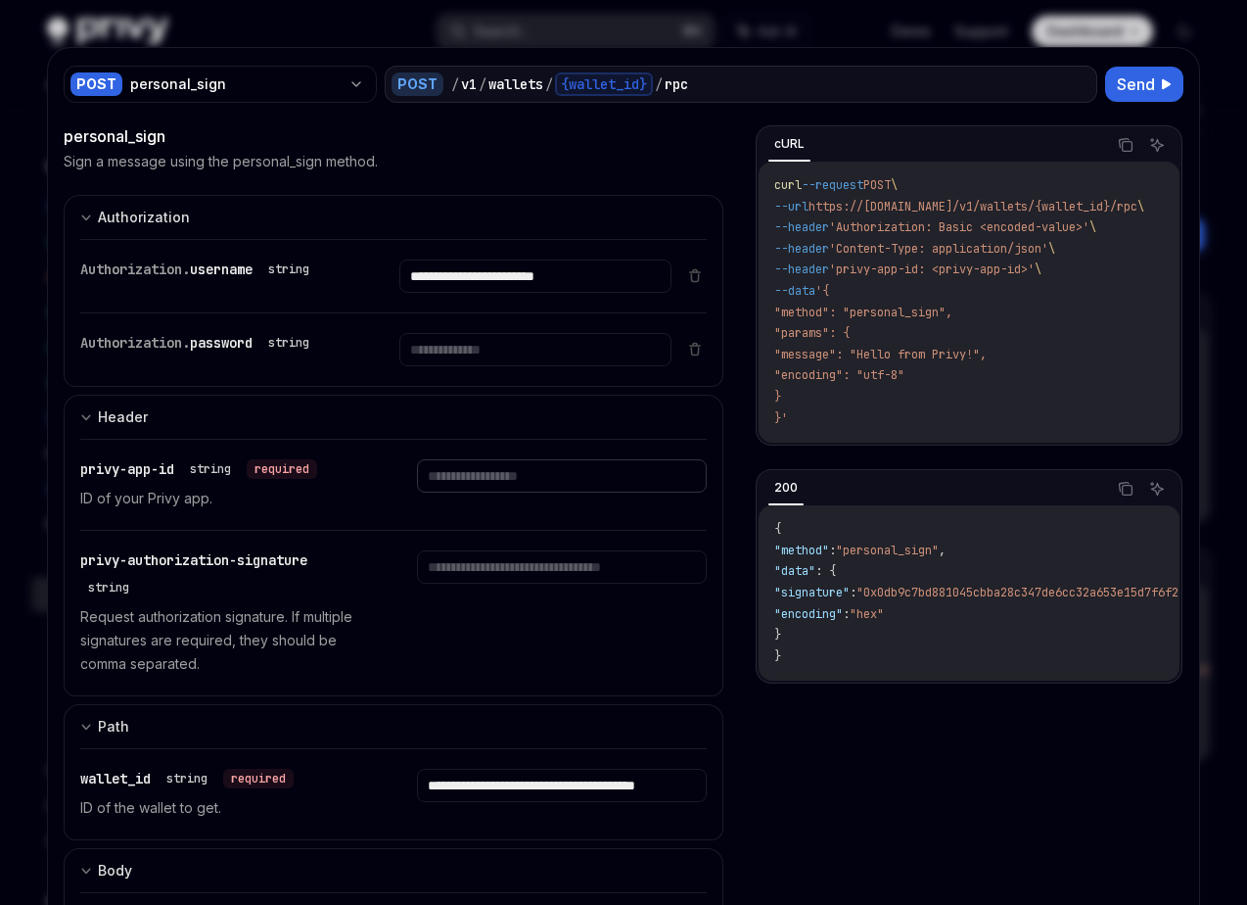
paste input "**********"
type input "**********"
click at [504, 293] on input "text" at bounding box center [536, 275] width 272 height 33
paste input "**********"
type input "**********"
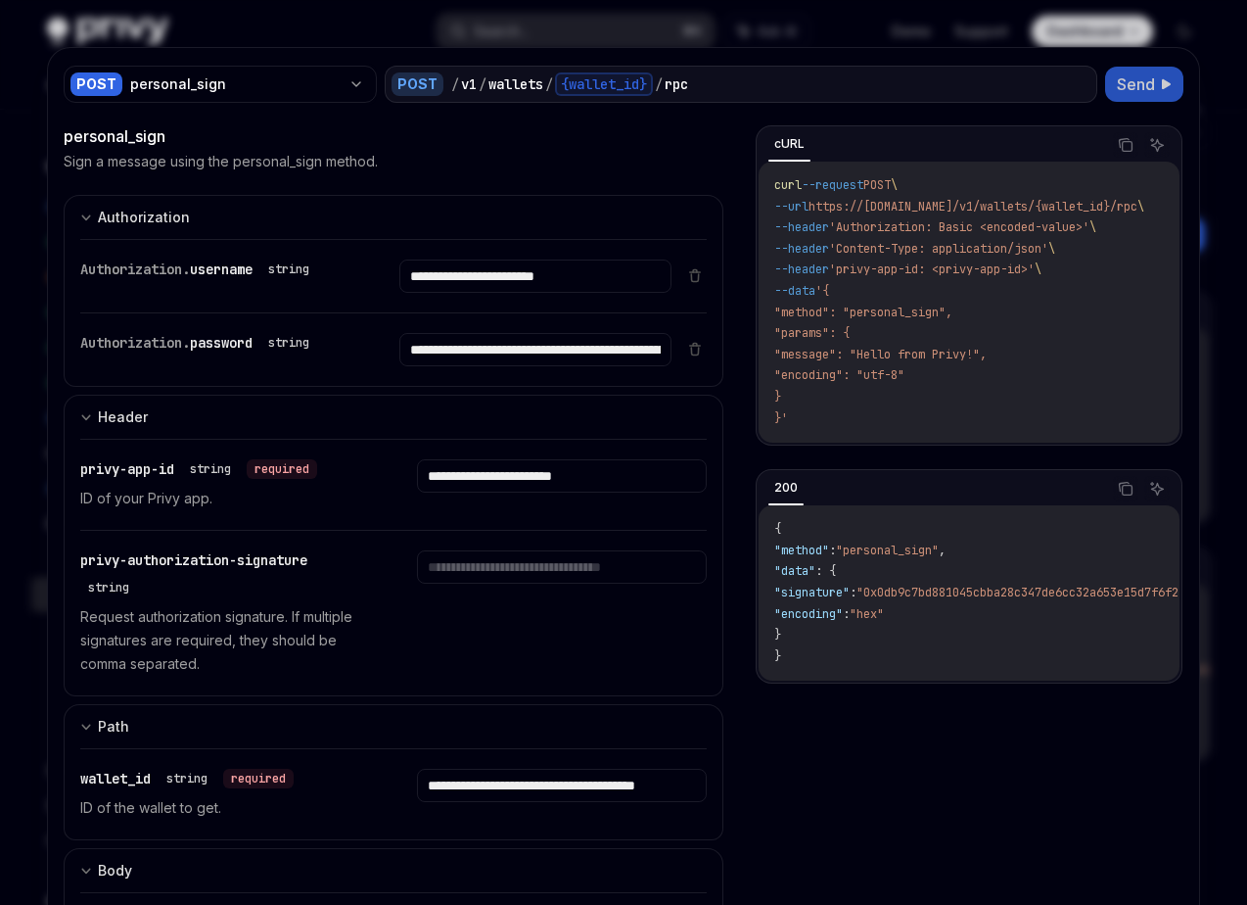
click at [1143, 87] on span "Send" at bounding box center [1136, 84] width 38 height 24
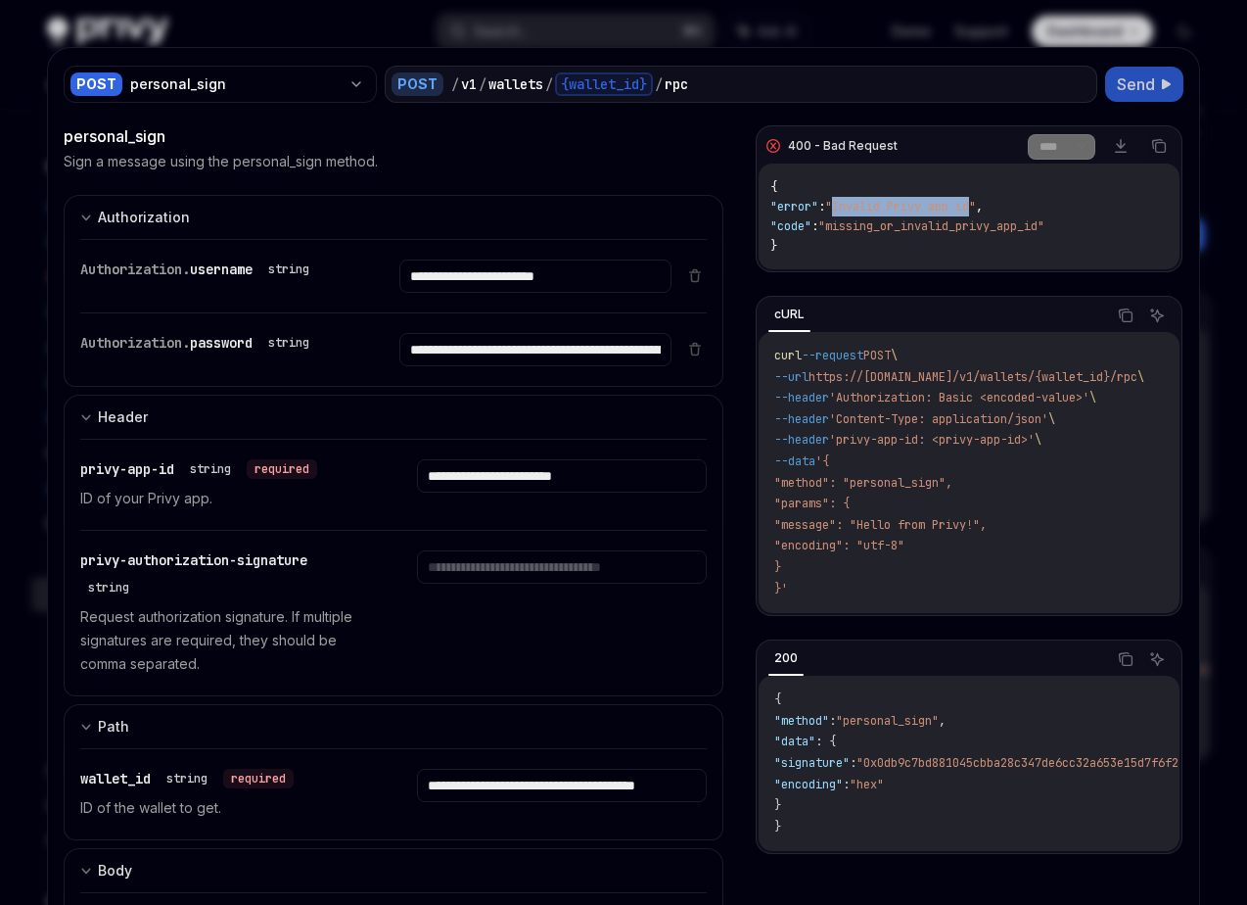
drag, startPoint x: 997, startPoint y: 210, endPoint x: 855, endPoint y: 210, distance: 142.0
click at [855, 210] on span ""Invalid Privy app id"" at bounding box center [900, 207] width 151 height 16
copy span "Invalid Privy app id"
click at [1222, 118] on div at bounding box center [623, 452] width 1247 height 905
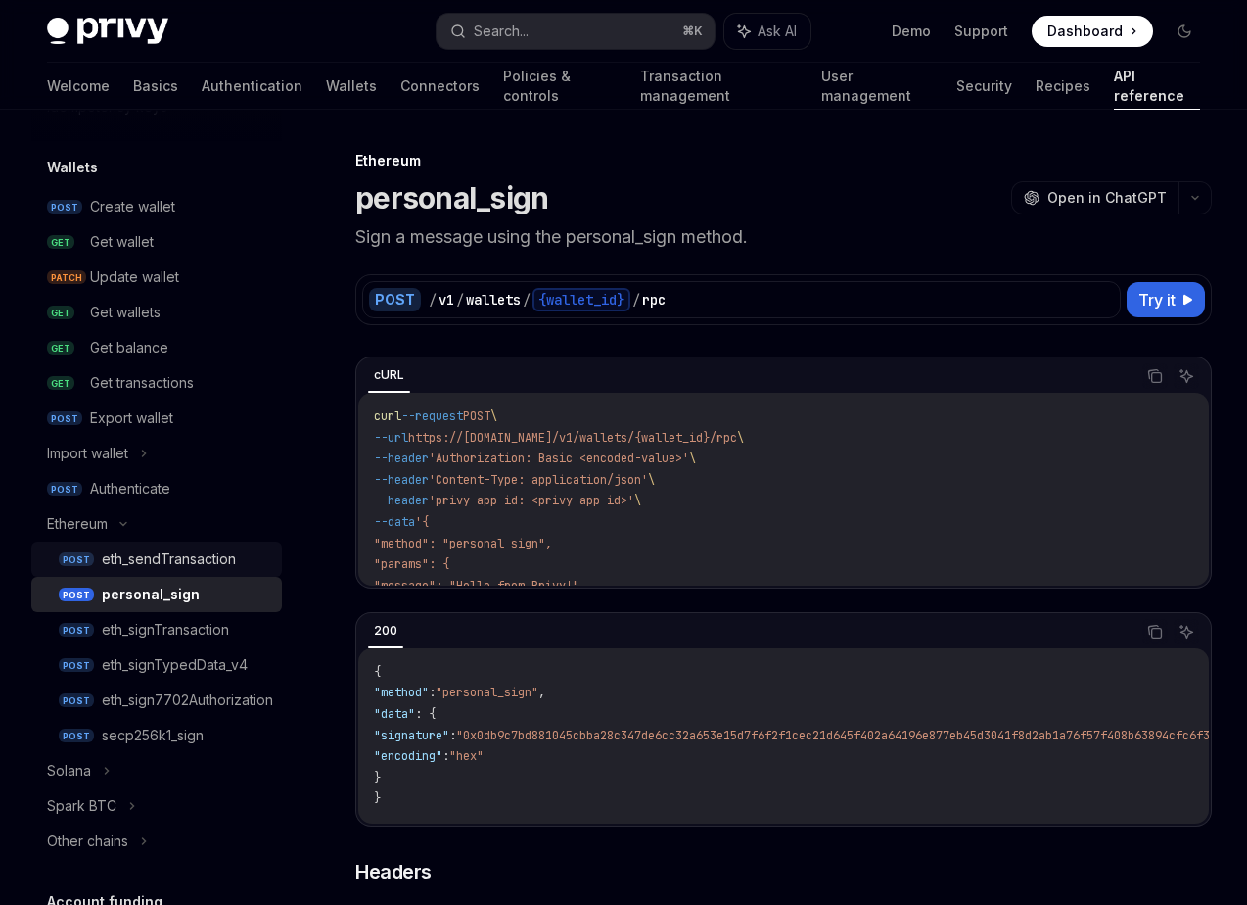
click at [227, 566] on div "eth_sendTransaction" at bounding box center [169, 559] width 134 height 24
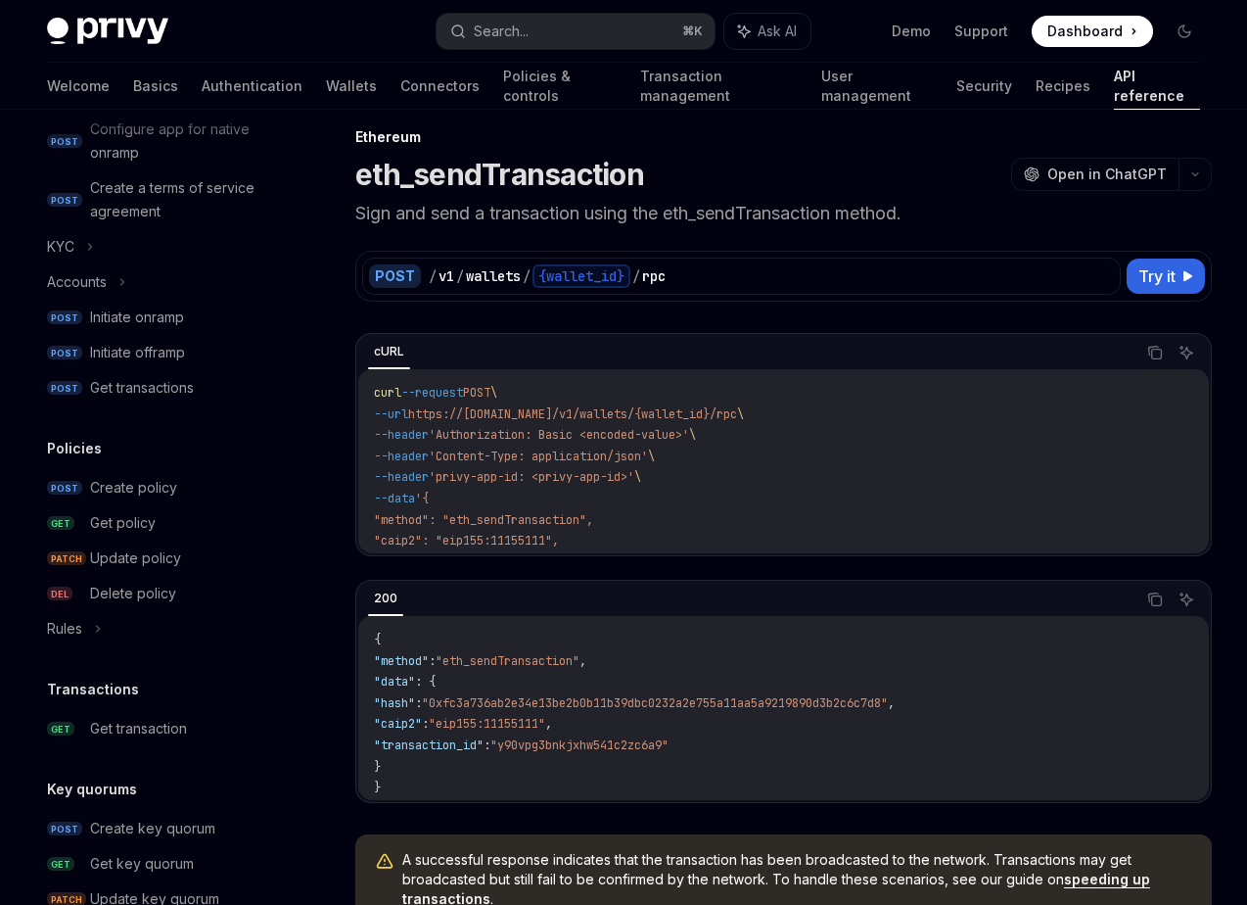
scroll to position [616, 0]
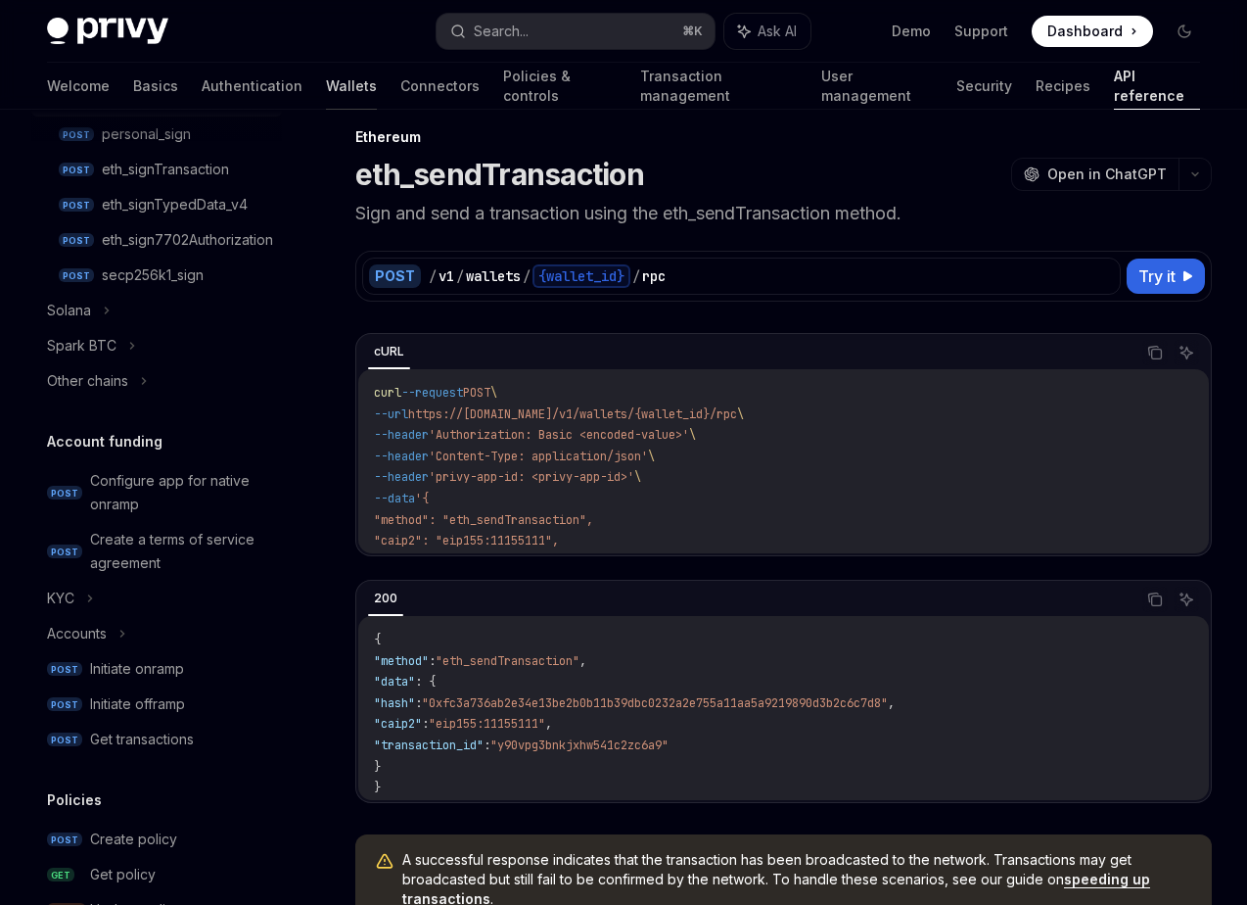
click at [326, 76] on link "Wallets" at bounding box center [351, 86] width 51 height 47
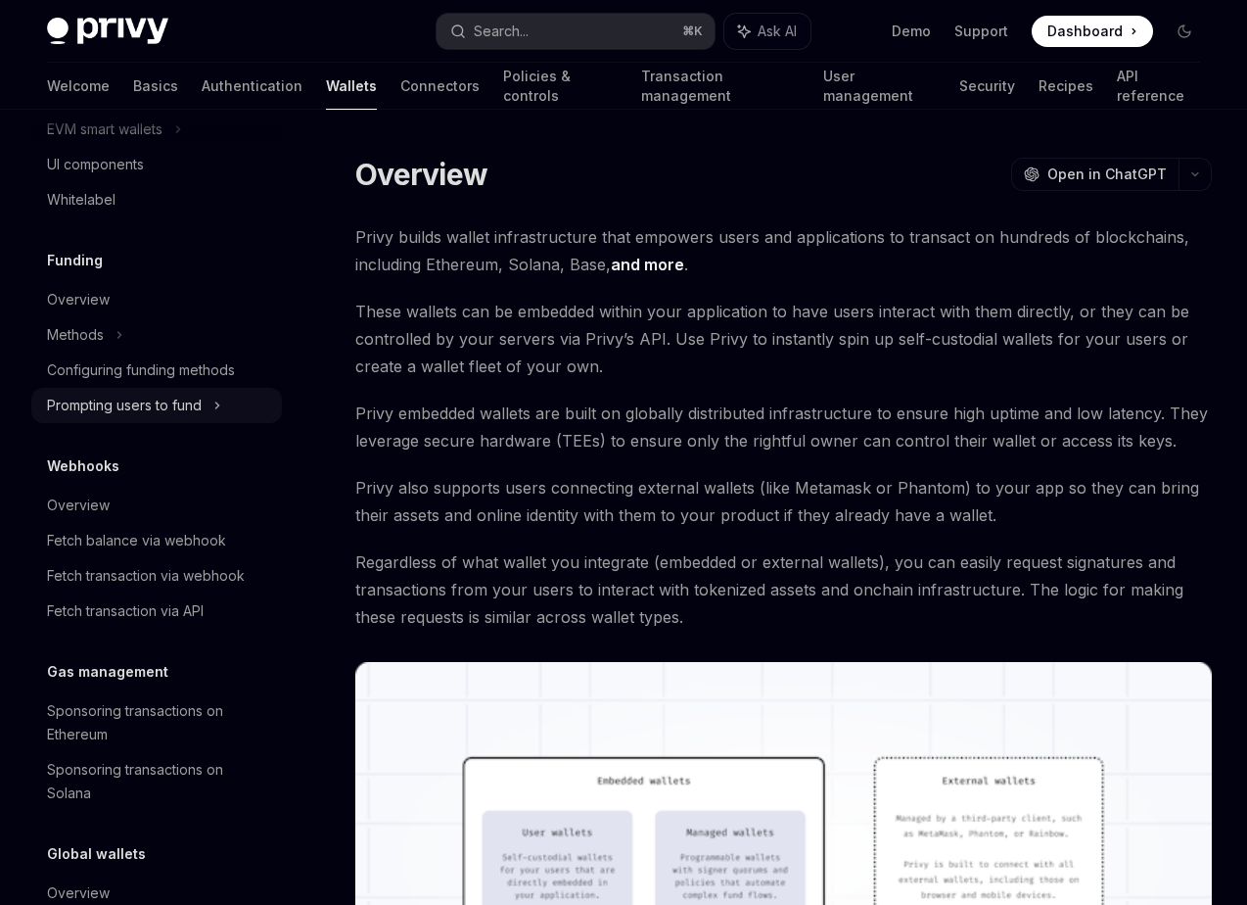
scroll to position [789, 0]
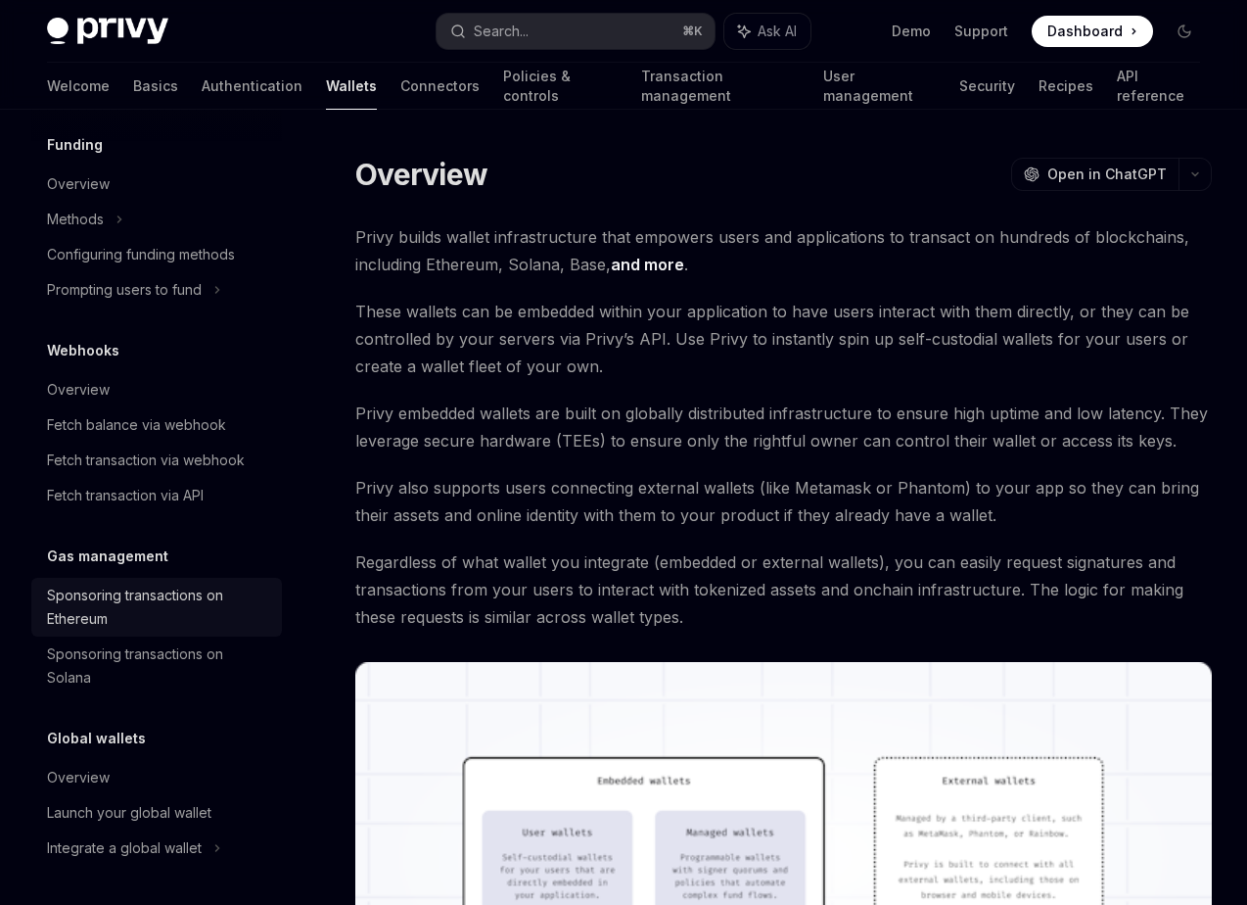
click at [208, 606] on div "Sponsoring transactions on Ethereum" at bounding box center [158, 607] width 223 height 47
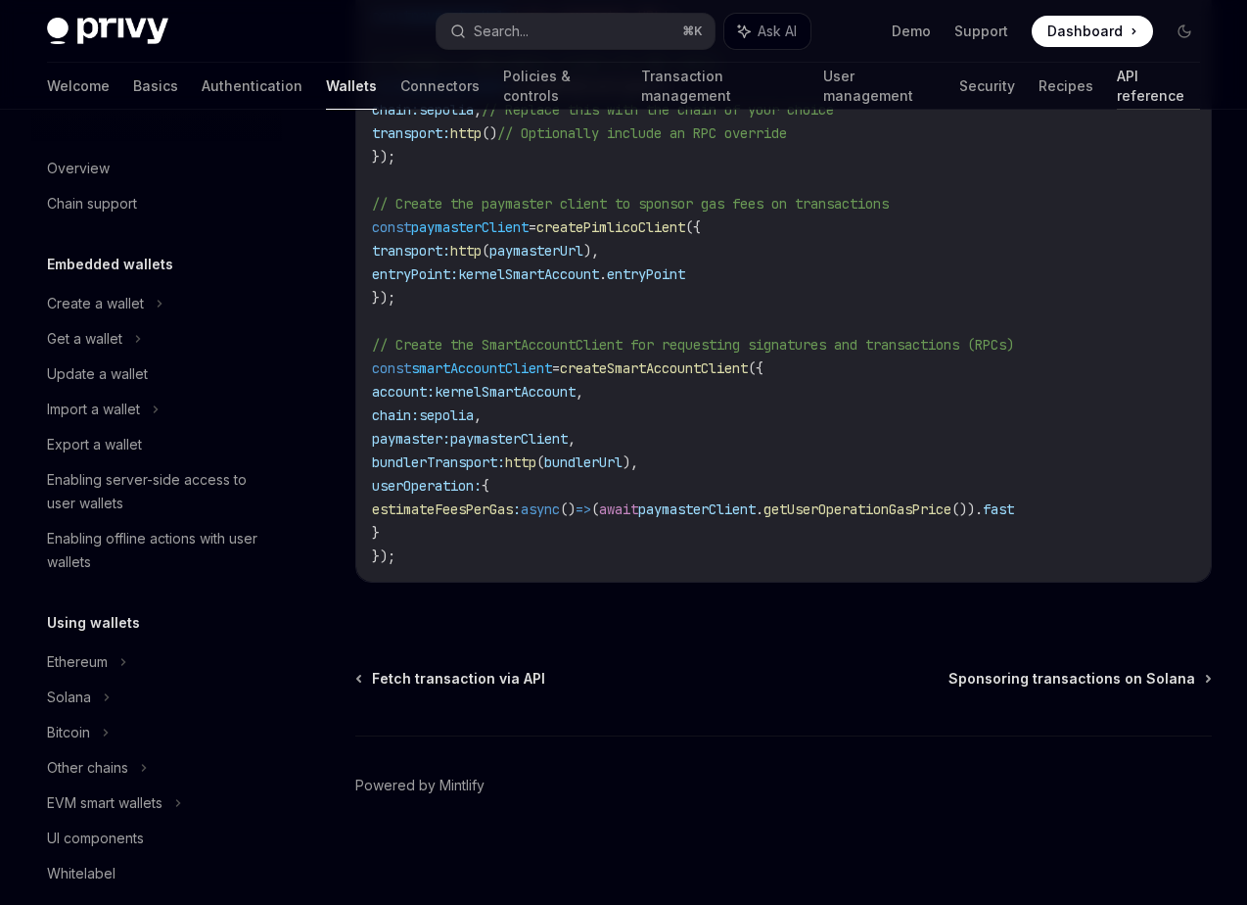
click at [1117, 81] on link "API reference" at bounding box center [1158, 86] width 83 height 47
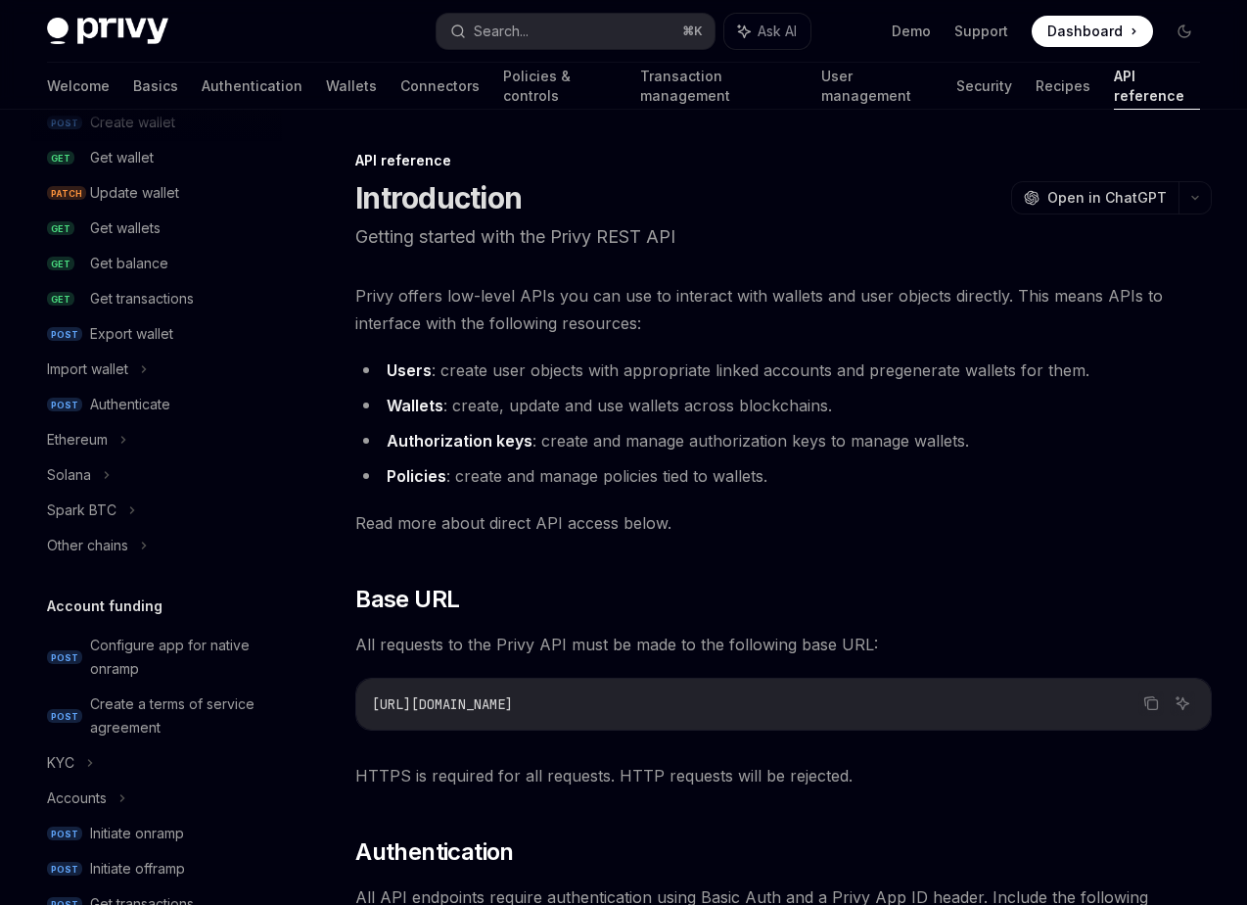
scroll to position [235, 0]
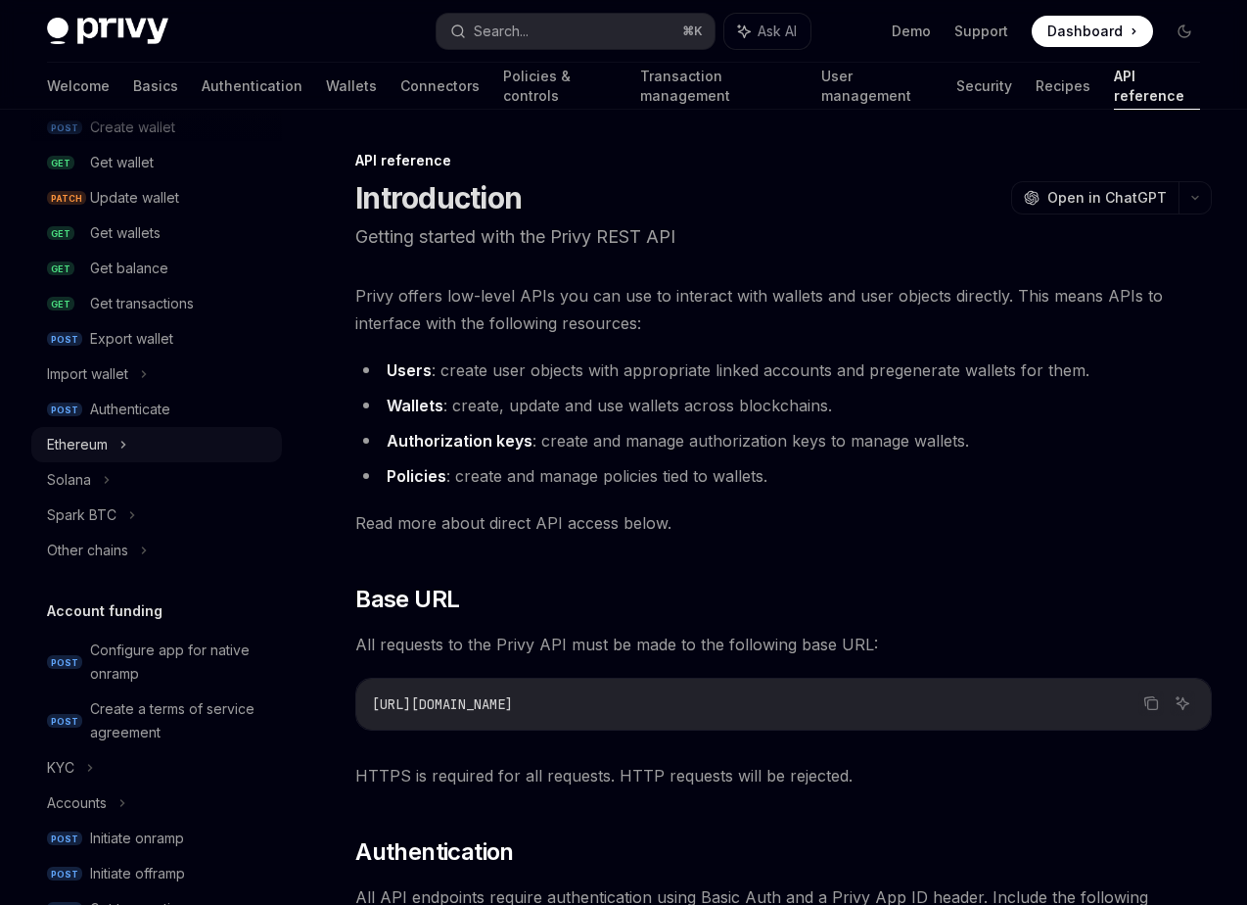
click at [148, 450] on div "Ethereum" at bounding box center [156, 444] width 251 height 35
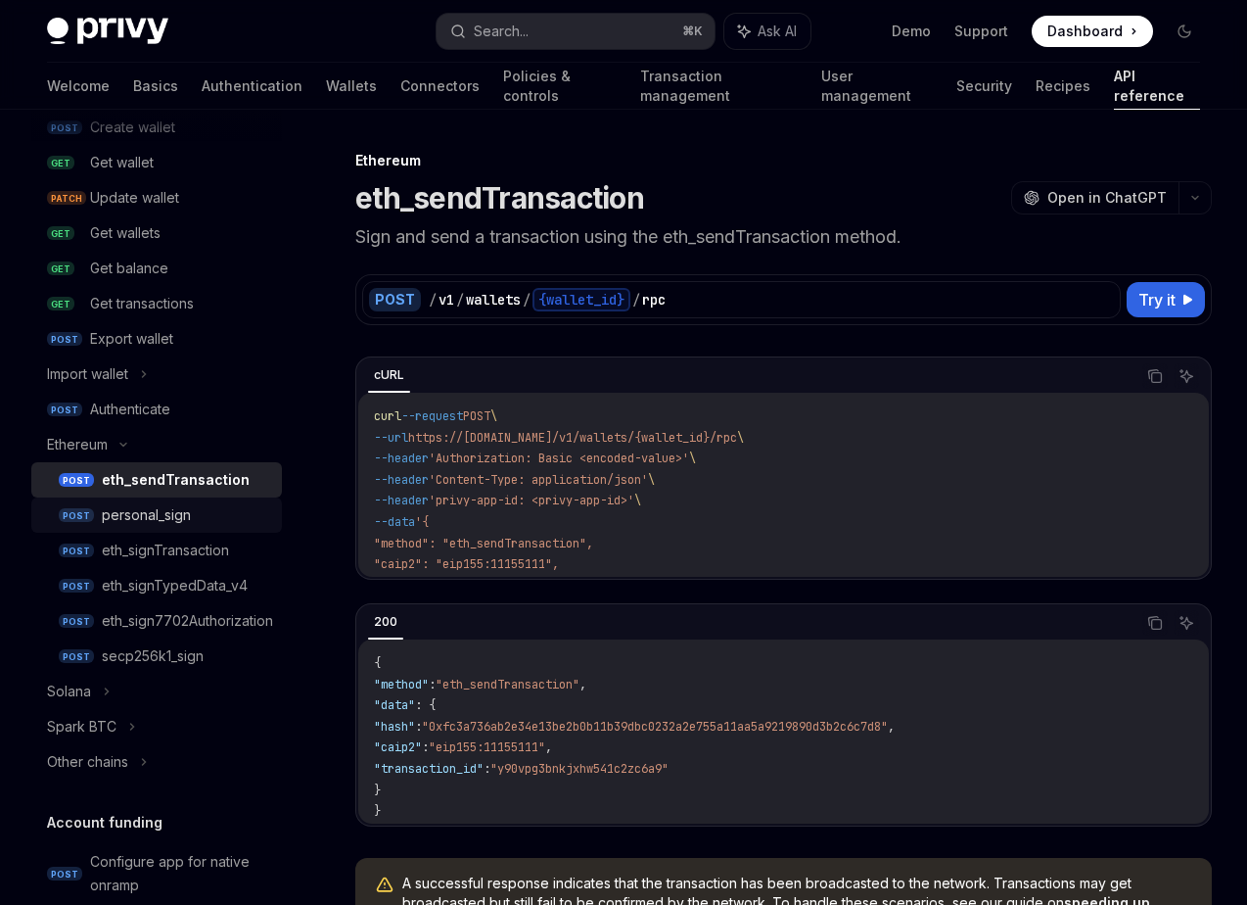
click at [218, 522] on div "personal_sign" at bounding box center [186, 515] width 168 height 24
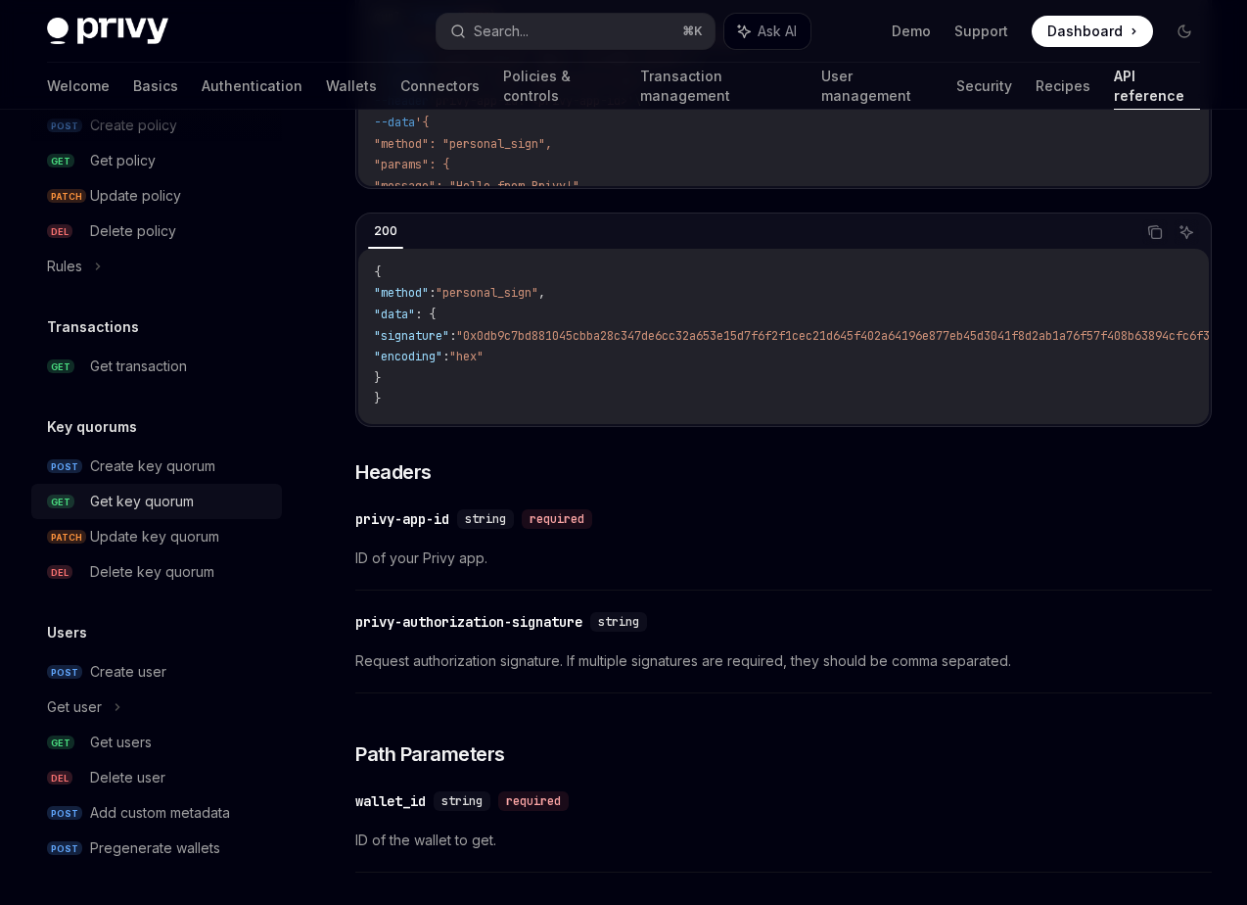
scroll to position [439, 0]
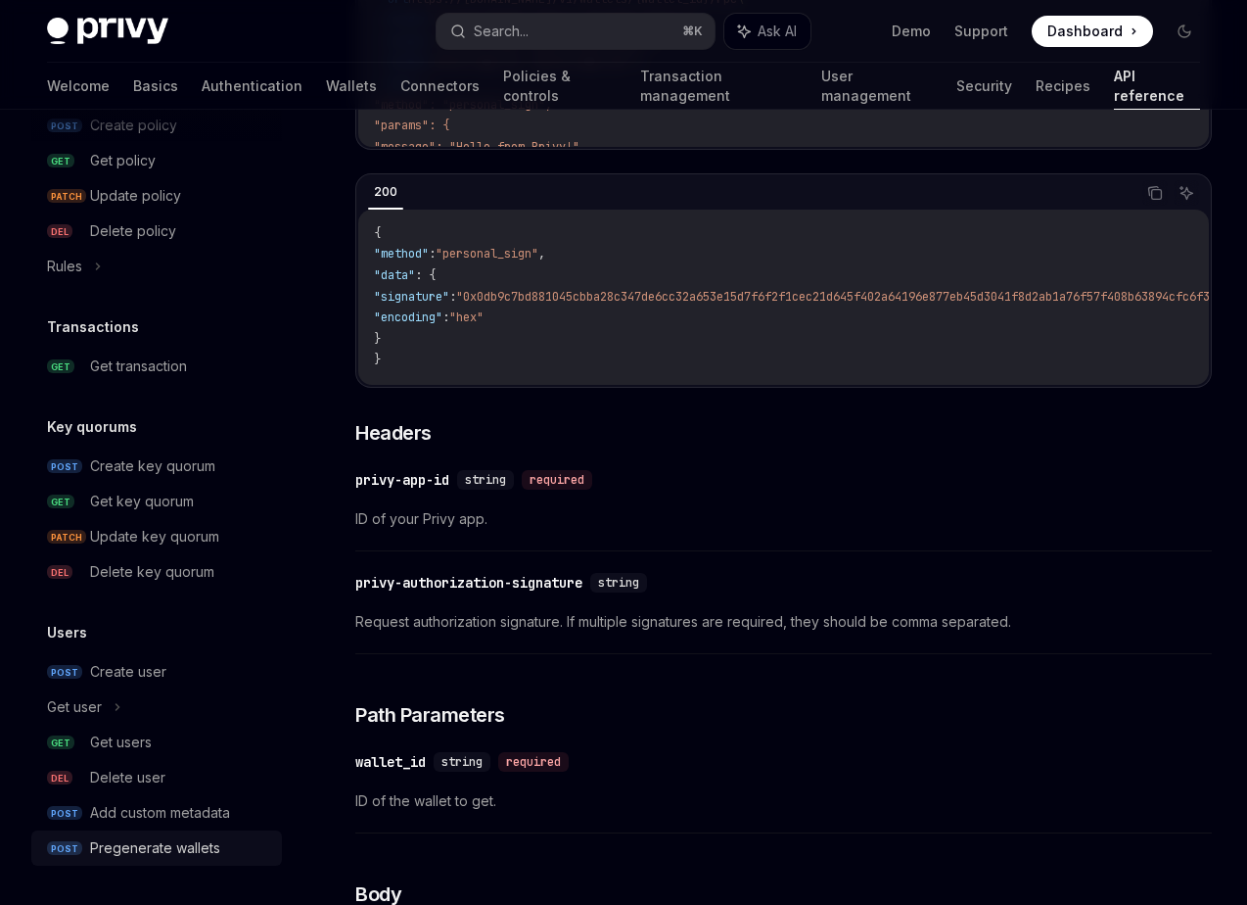
click at [181, 842] on div "Pregenerate wallets" at bounding box center [155, 848] width 130 height 24
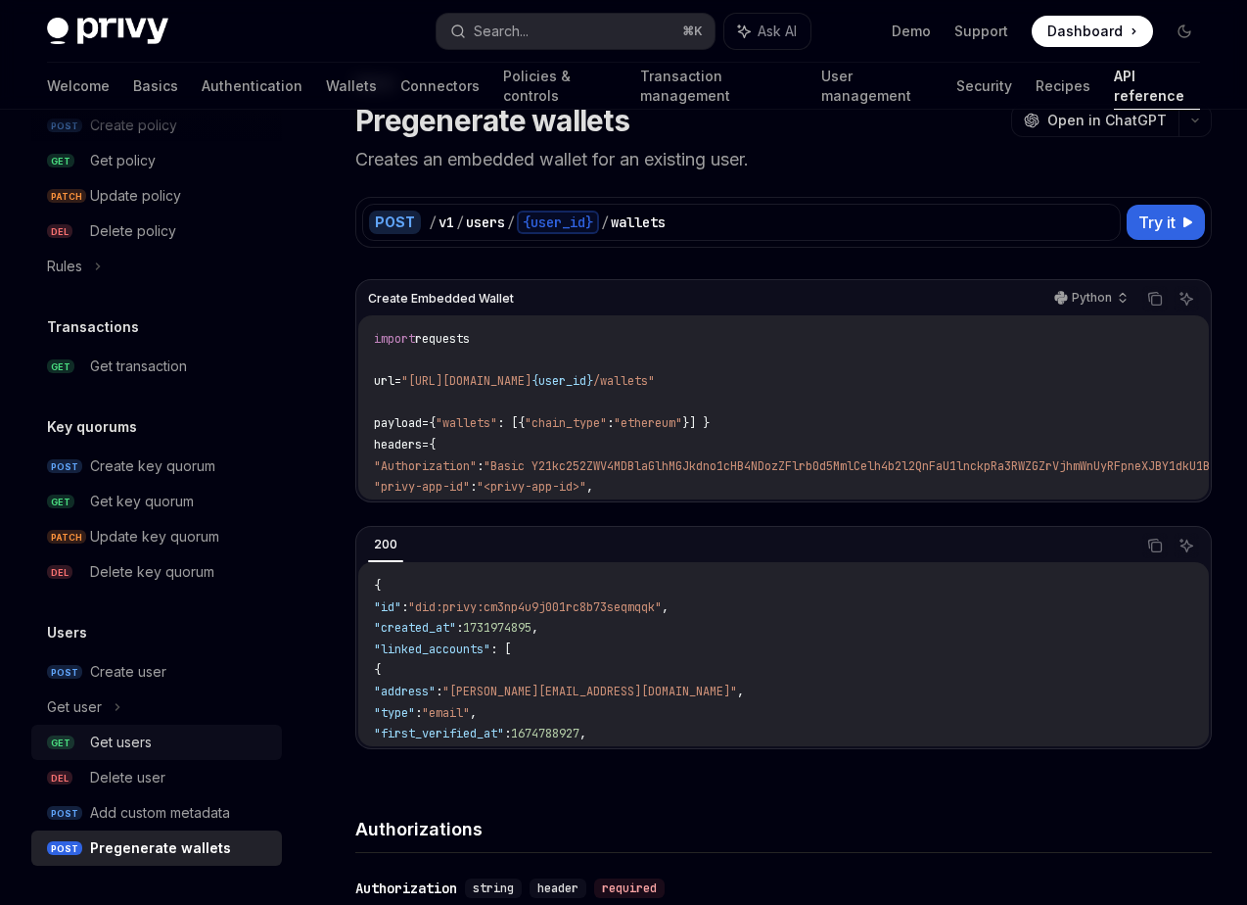
scroll to position [93, 0]
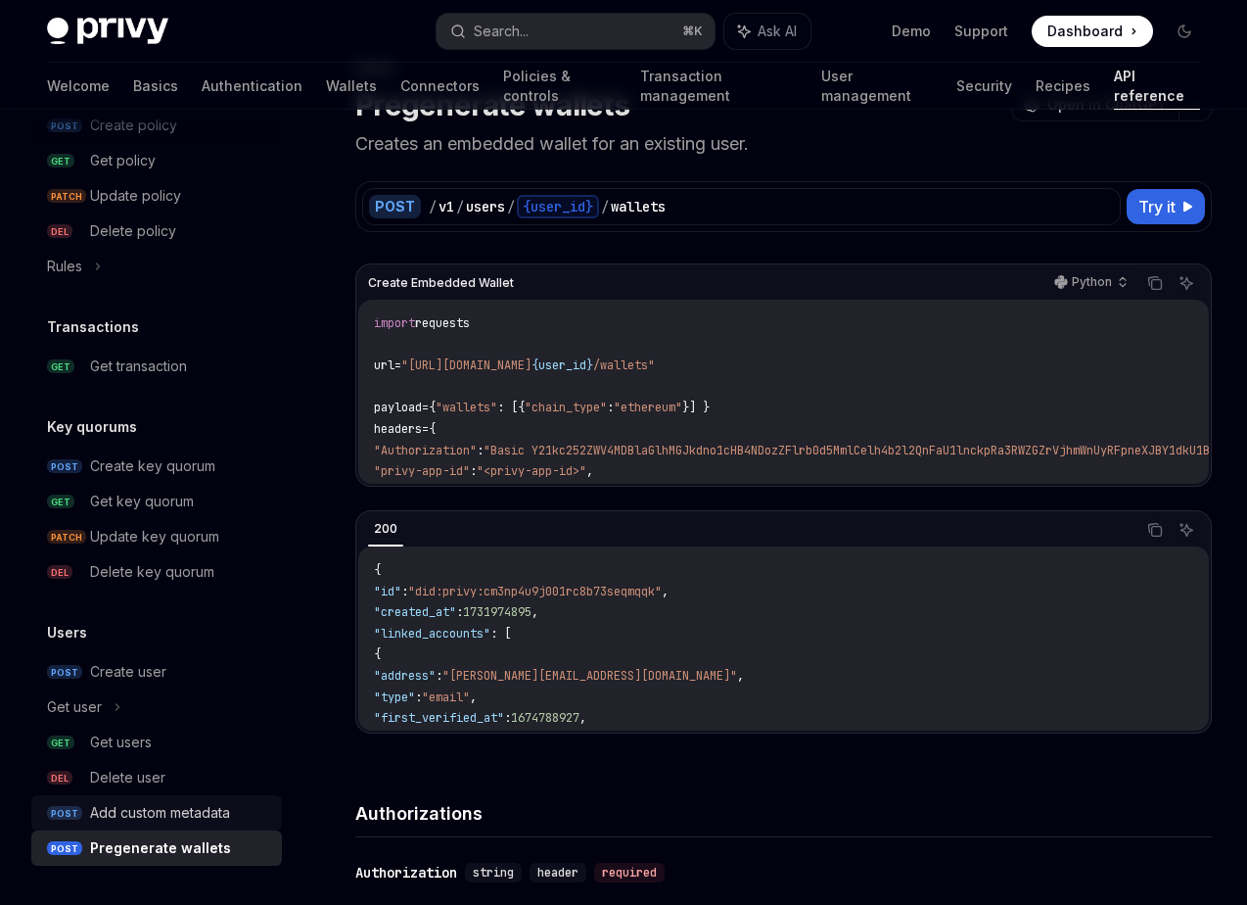
click at [208, 805] on div "Add custom metadata" at bounding box center [160, 813] width 140 height 24
type textarea "*"
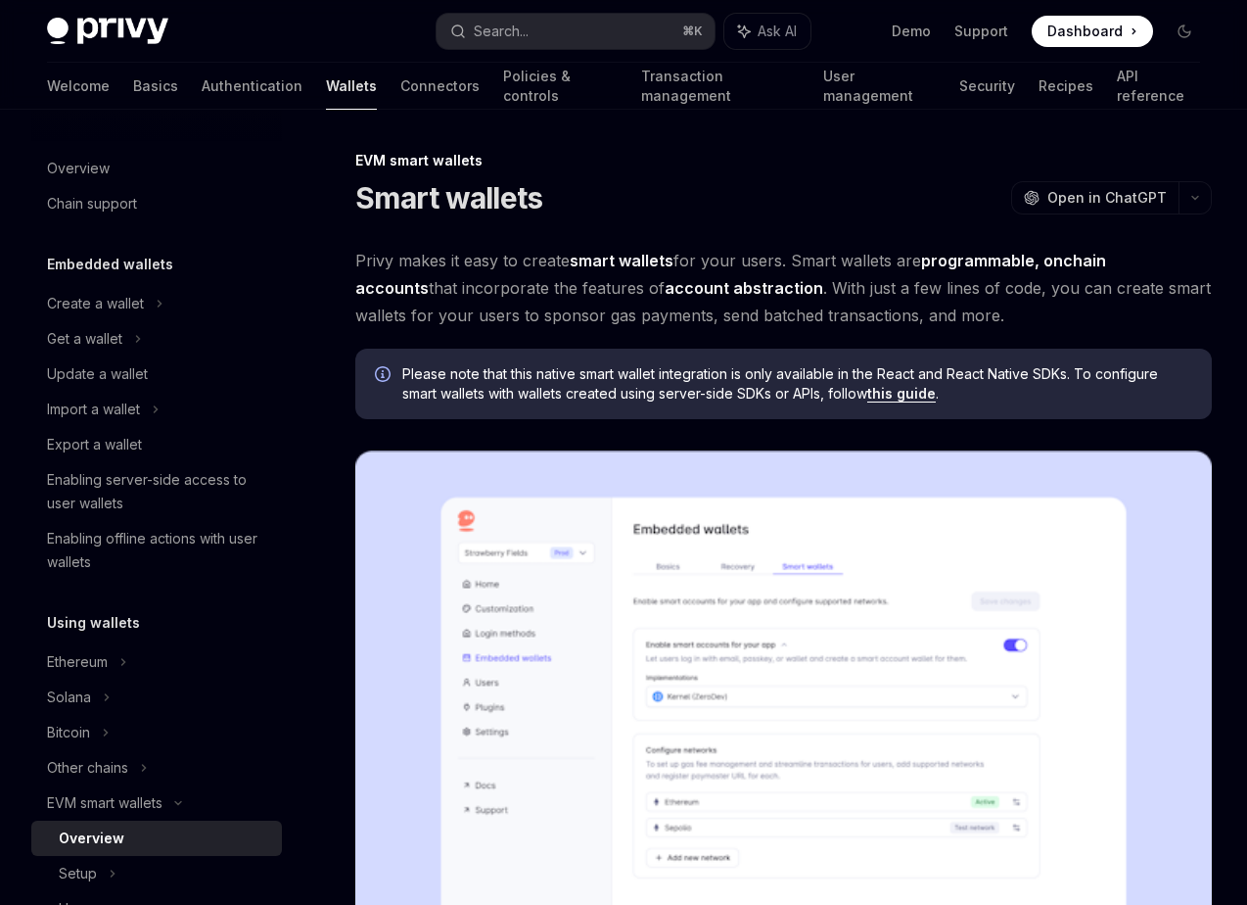
type textarea "*"
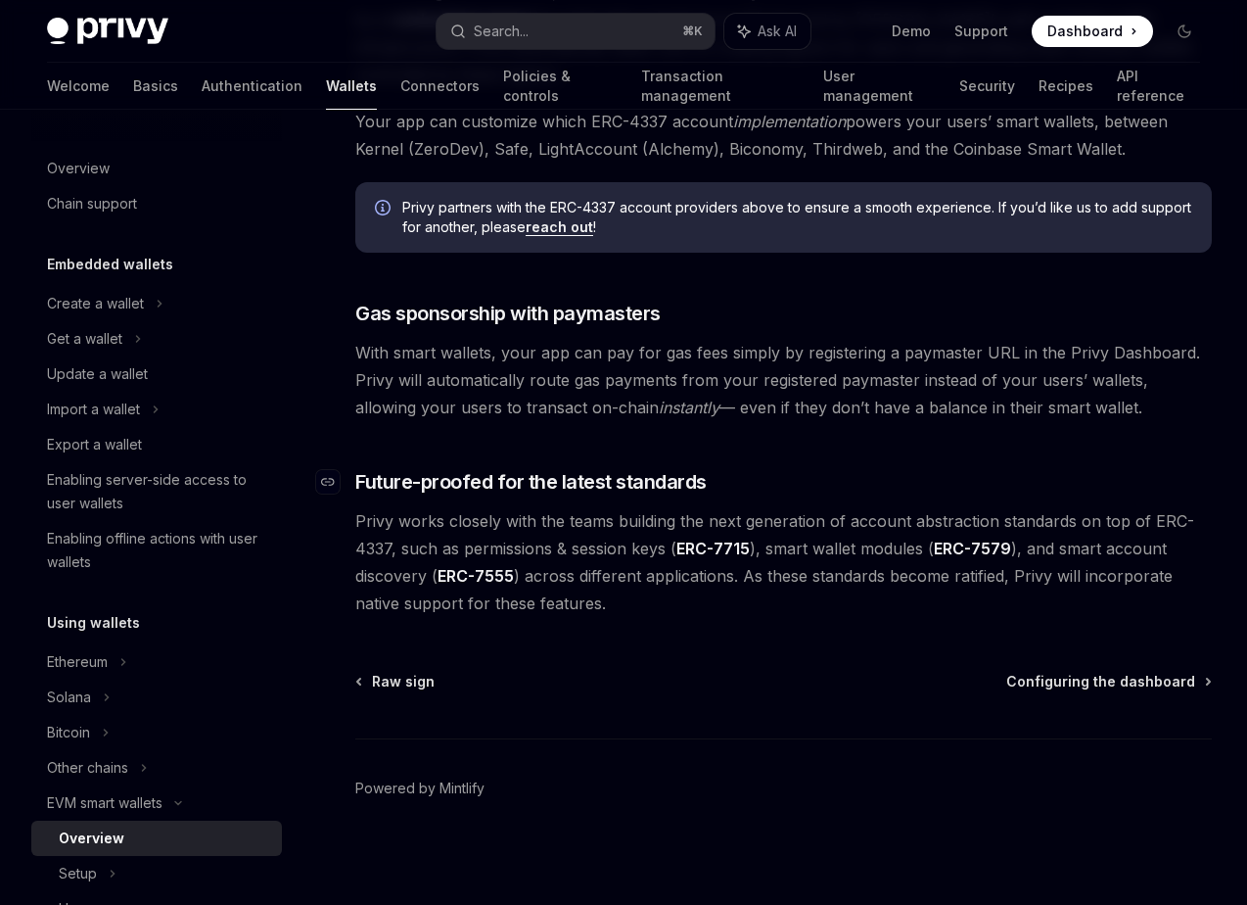
scroll to position [1411, 0]
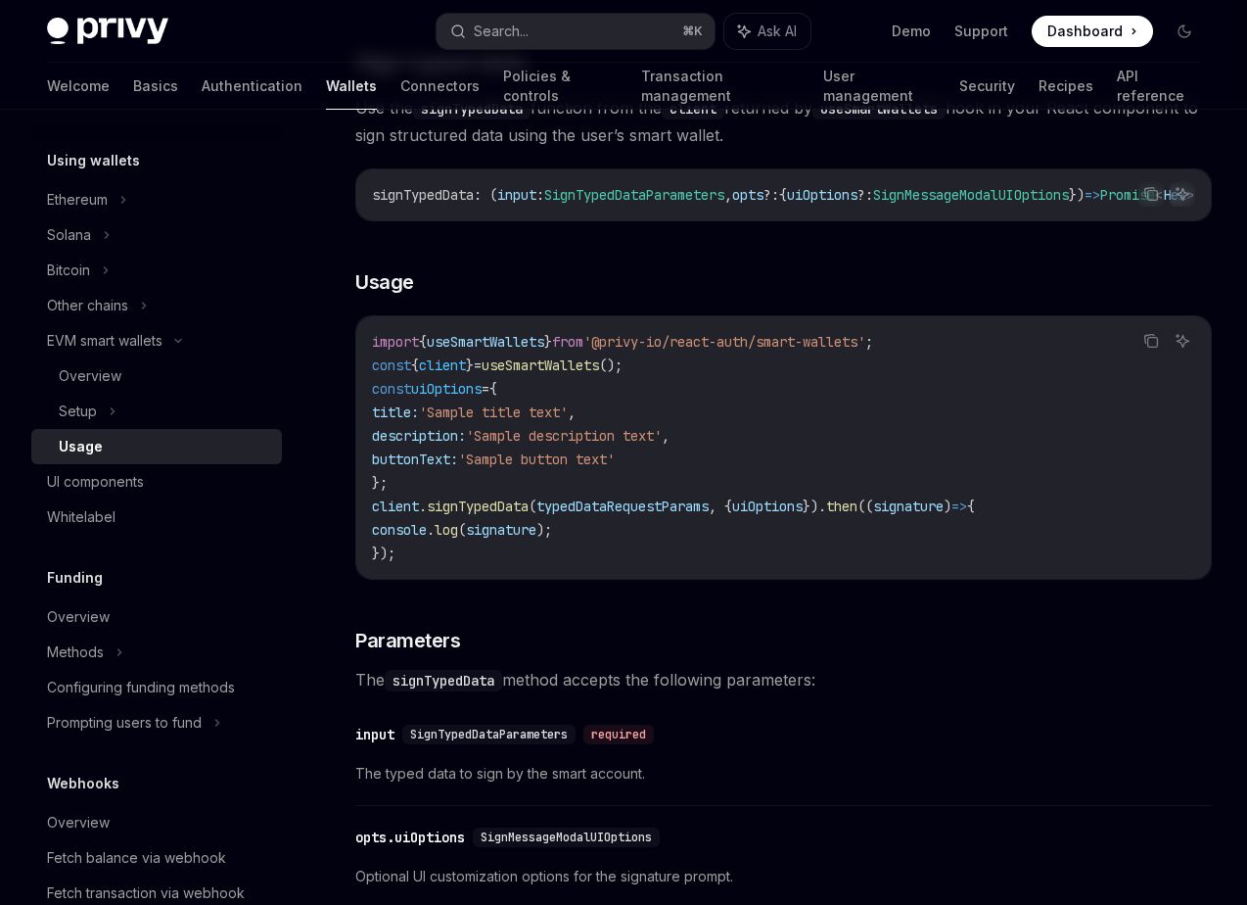
scroll to position [1813, 0]
